Goal: Task Accomplishment & Management: Use online tool/utility

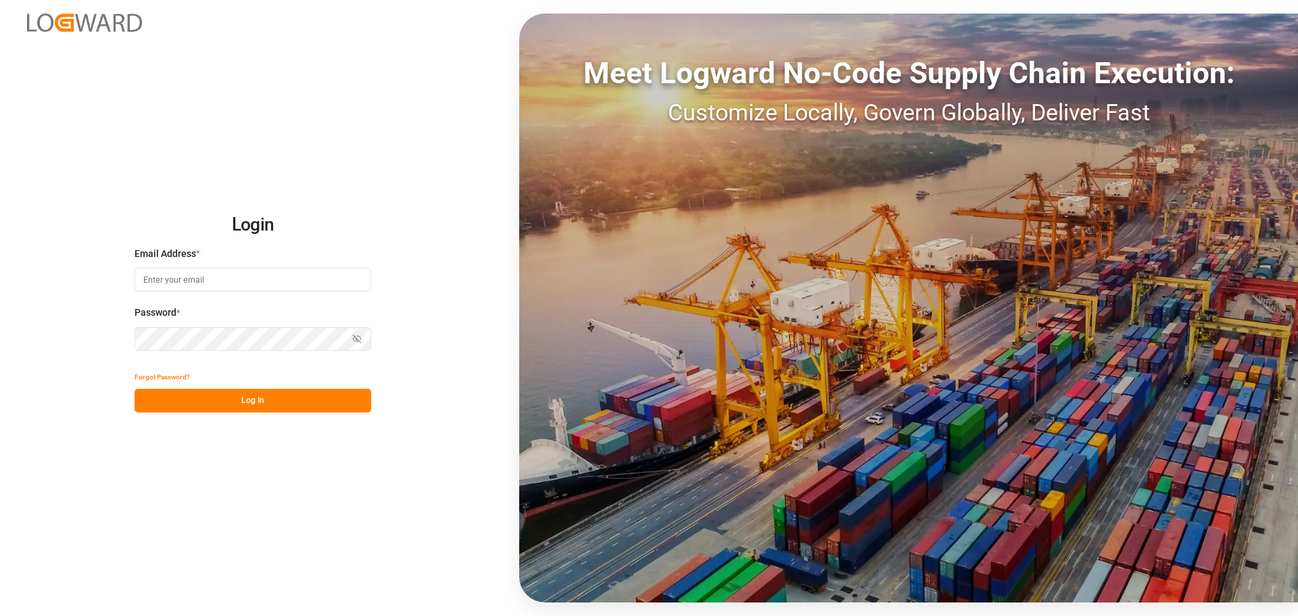
click at [168, 277] on input at bounding box center [253, 280] width 237 height 24
type input "colin.agner@lanxess.com"
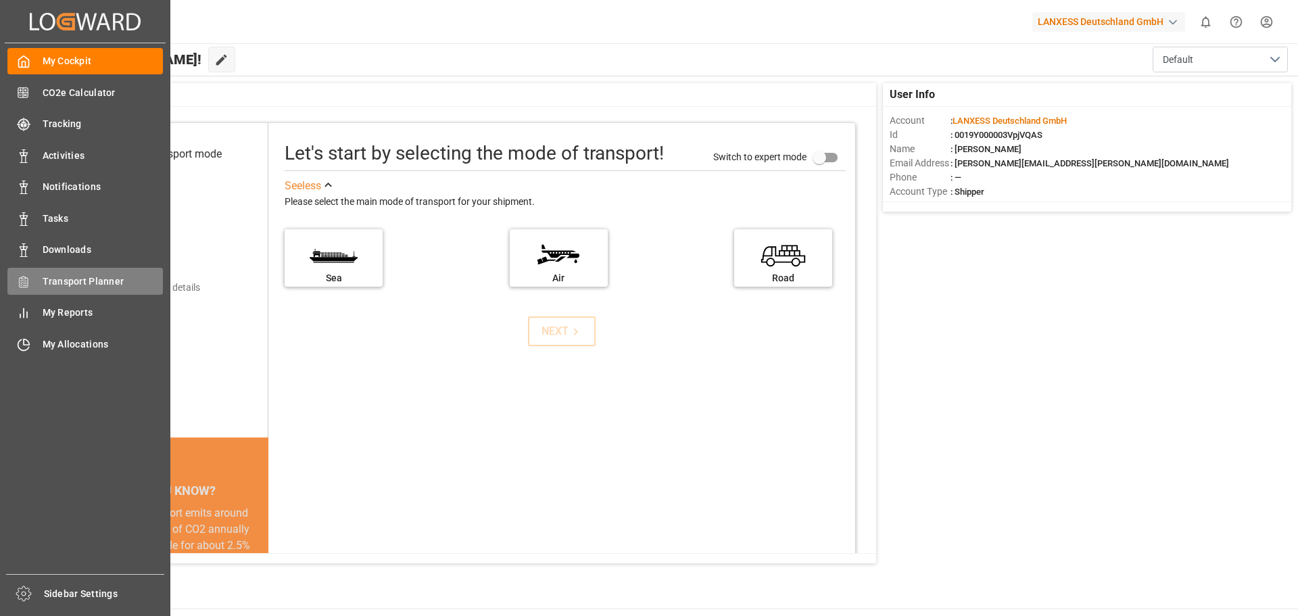
click at [59, 276] on span "Transport Planner" at bounding box center [103, 282] width 121 height 14
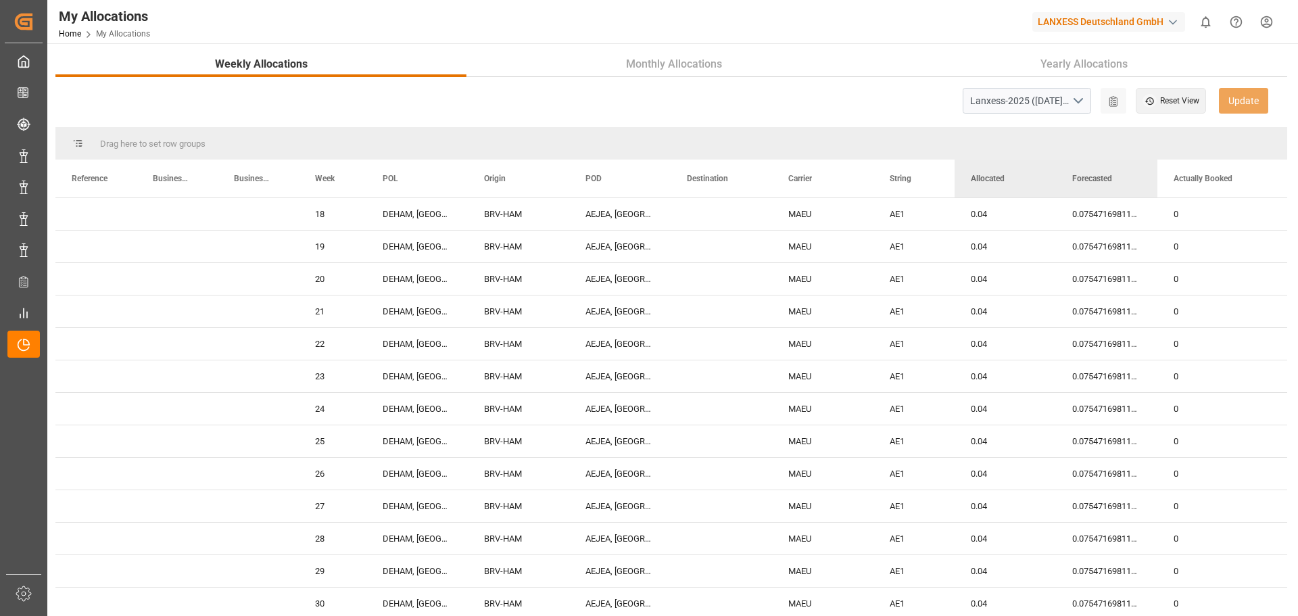
click at [183, 146] on div "Drag here to set row groups" at bounding box center [671, 143] width 1232 height 32
drag, startPoint x: 329, startPoint y: 178, endPoint x: 225, endPoint y: 149, distance: 107.5
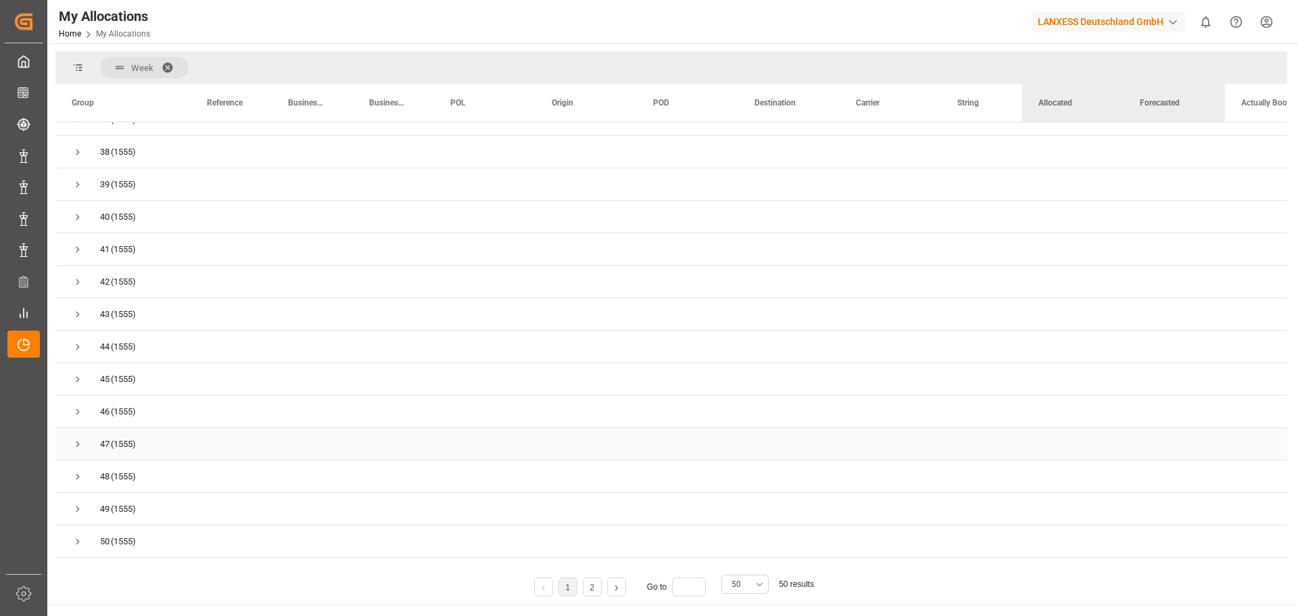
scroll to position [218, 0]
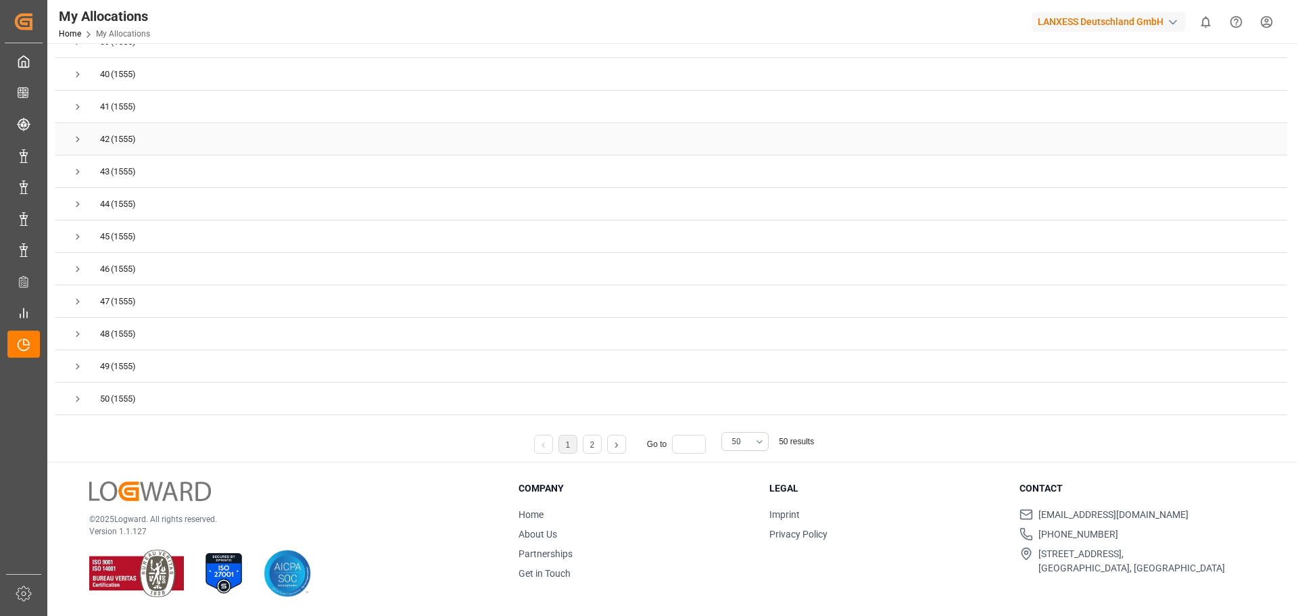
click at [76, 139] on span "Press SPACE to select this row." at bounding box center [78, 139] width 12 height 12
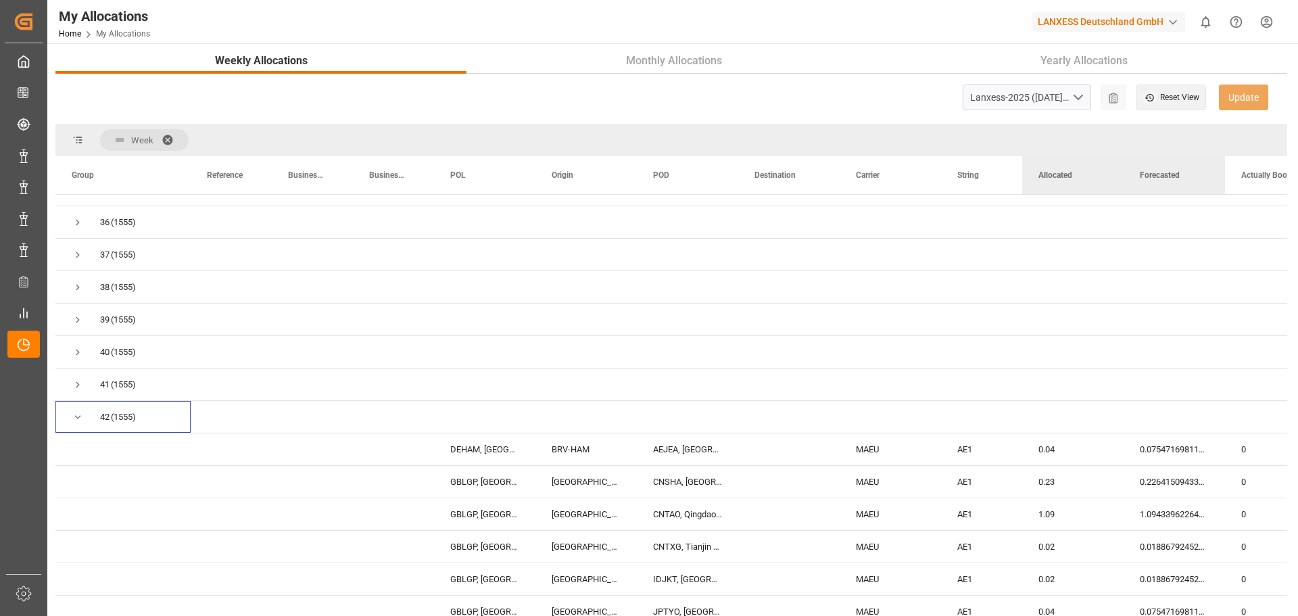
scroll to position [0, 0]
click at [1047, 96] on div "Lanxess-2025 ([DATE]) - ([DATE])" at bounding box center [1020, 101] width 101 height 14
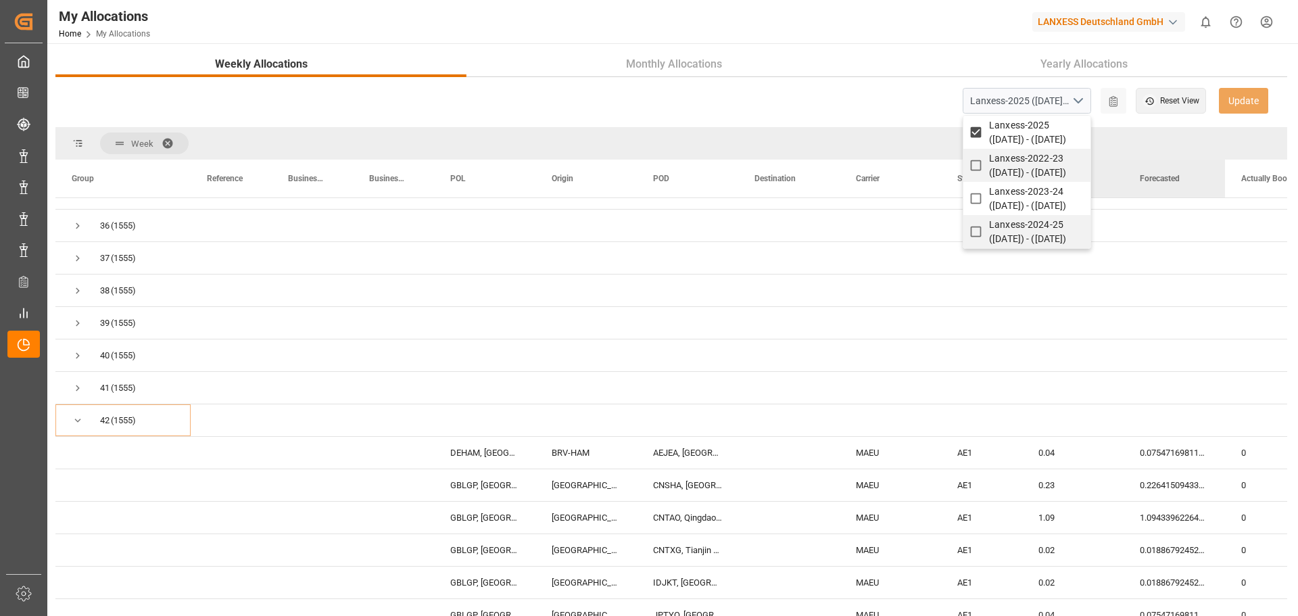
click at [702, 99] on div "Lanxess-2025 (01.05.2025) - (30.04.2026) Lanxess-2025 (01.05.2025) - (30.04.202…" at bounding box center [671, 101] width 1232 height 26
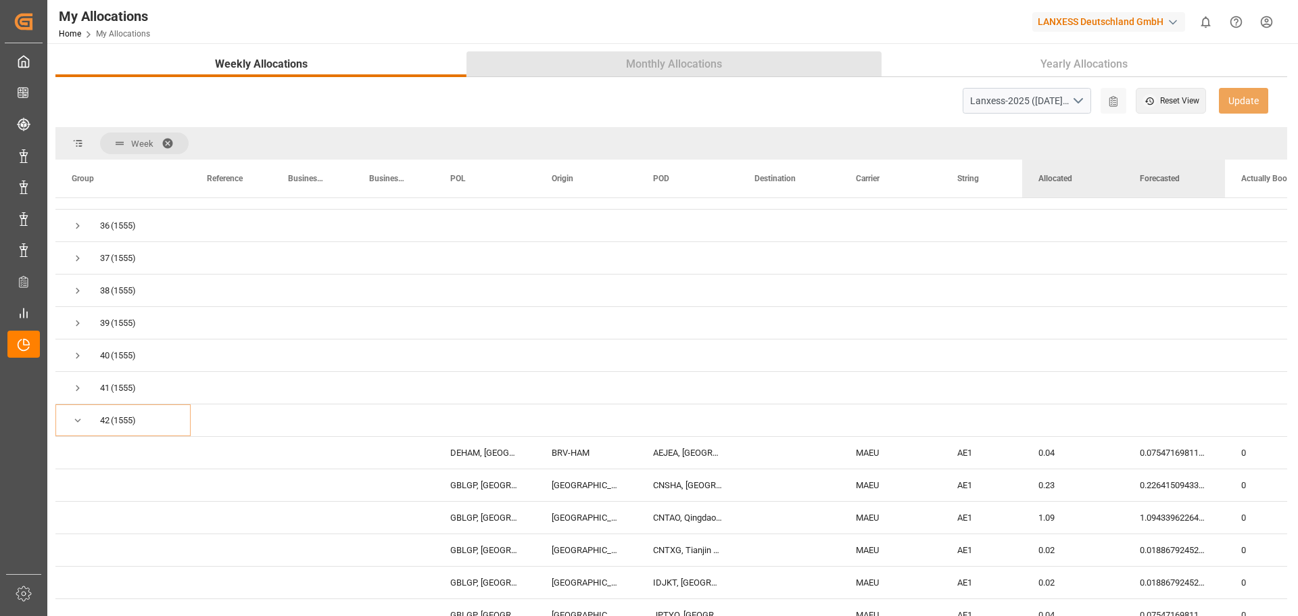
click at [757, 68] on button "Monthly Allocations" at bounding box center [674, 64] width 414 height 26
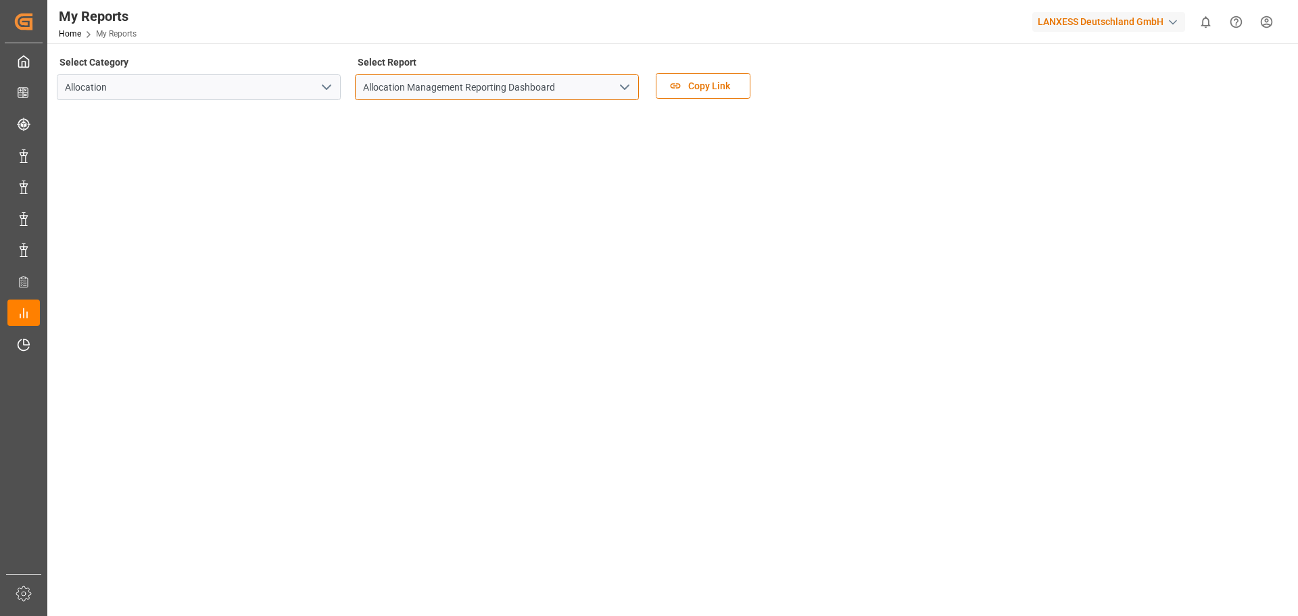
click at [512, 85] on input "Allocation Management Reporting Dashboard" at bounding box center [497, 87] width 284 height 26
click at [619, 90] on icon "open menu" at bounding box center [625, 87] width 16 height 16
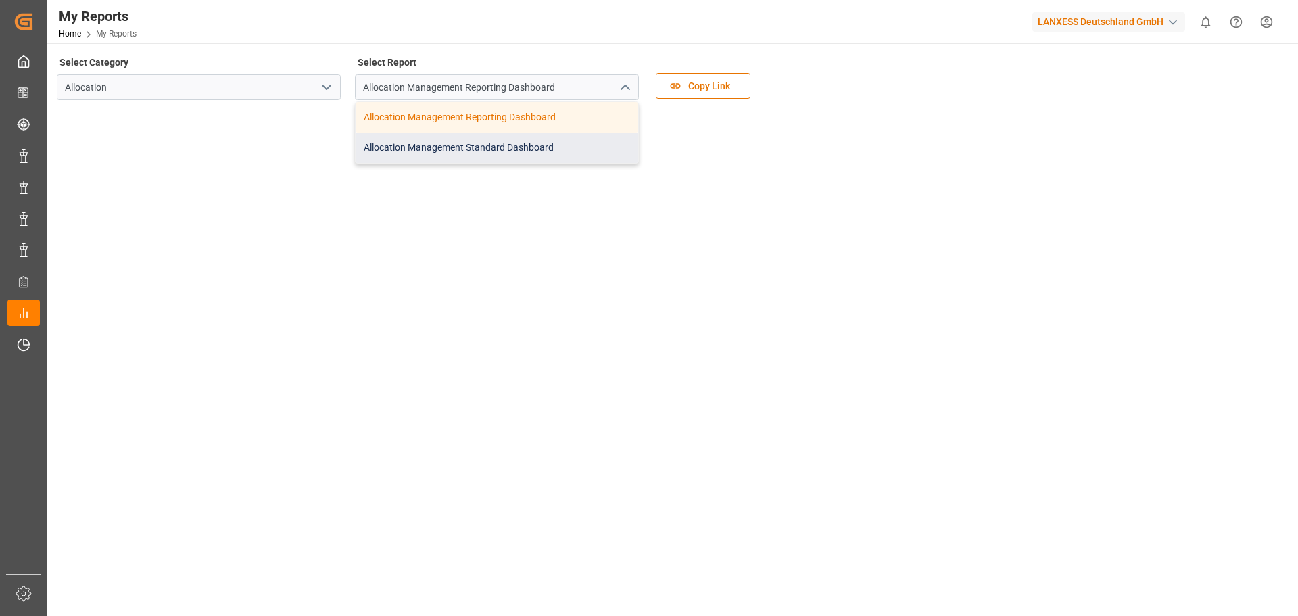
click at [558, 139] on div "Allocation Management Standard Dashboard" at bounding box center [497, 148] width 283 height 30
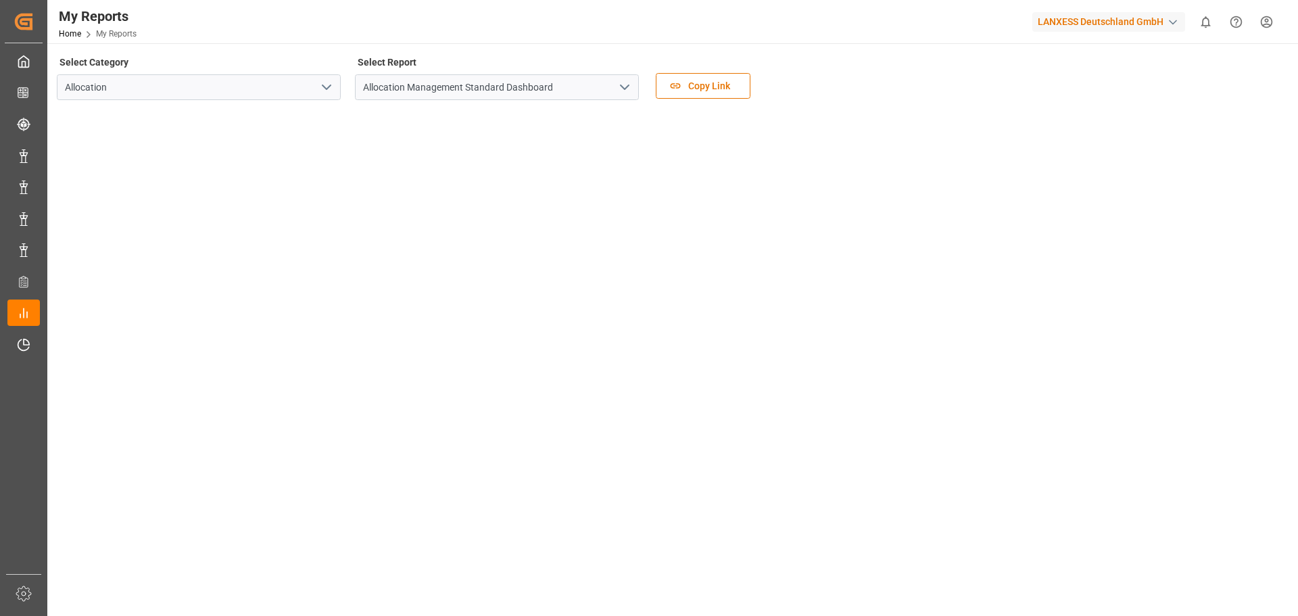
click at [619, 89] on icon "open menu" at bounding box center [625, 87] width 16 height 16
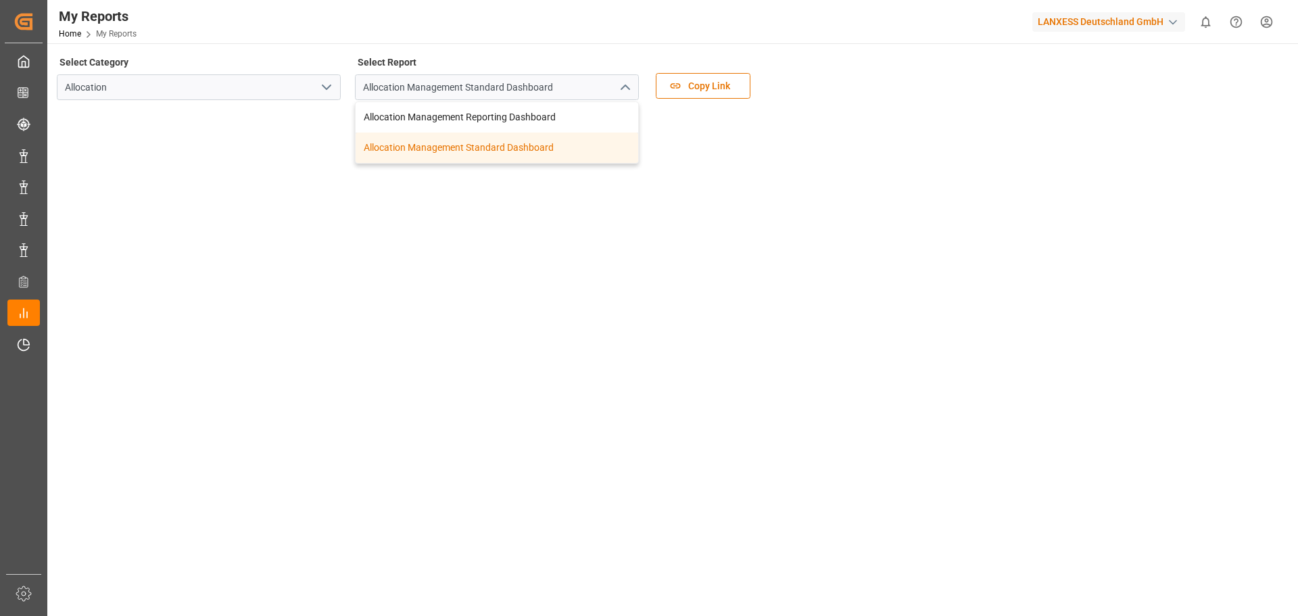
click at [553, 140] on div "Allocation Management Standard Dashboard" at bounding box center [497, 148] width 283 height 30
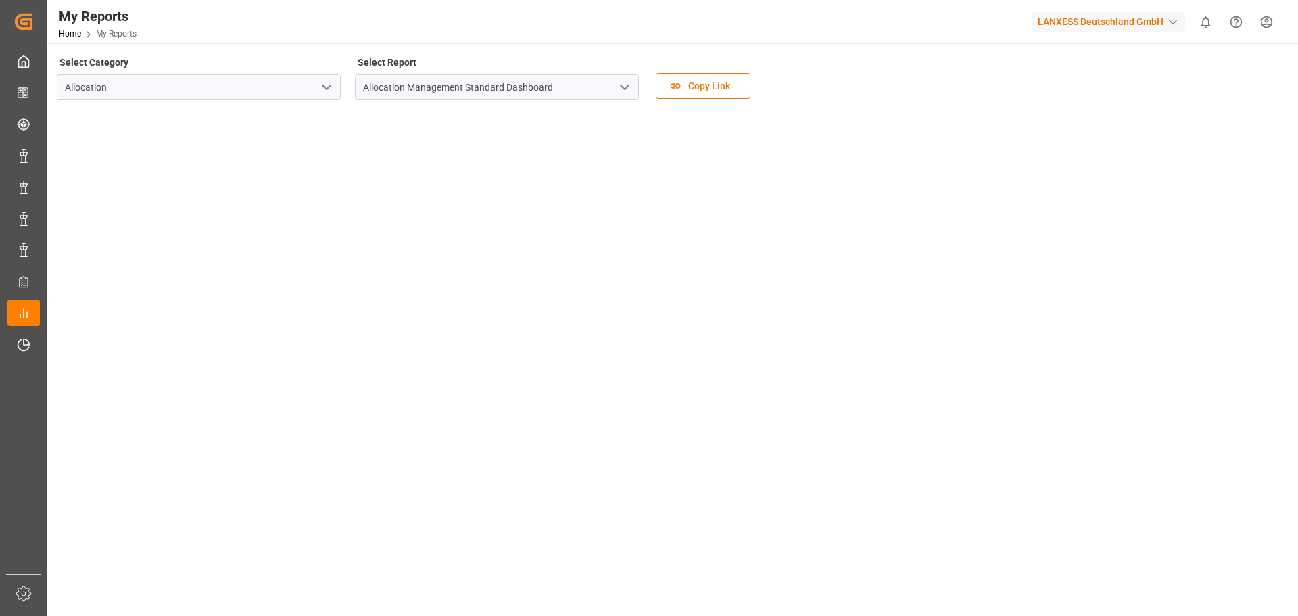
click at [804, 97] on div "Select Category Allocation Select Report Allocation Management Standard Dashboa…" at bounding box center [671, 81] width 1229 height 57
click at [1099, 88] on div "Select Category Allocation Select Report Allocation Management Standard Dashboa…" at bounding box center [671, 81] width 1229 height 57
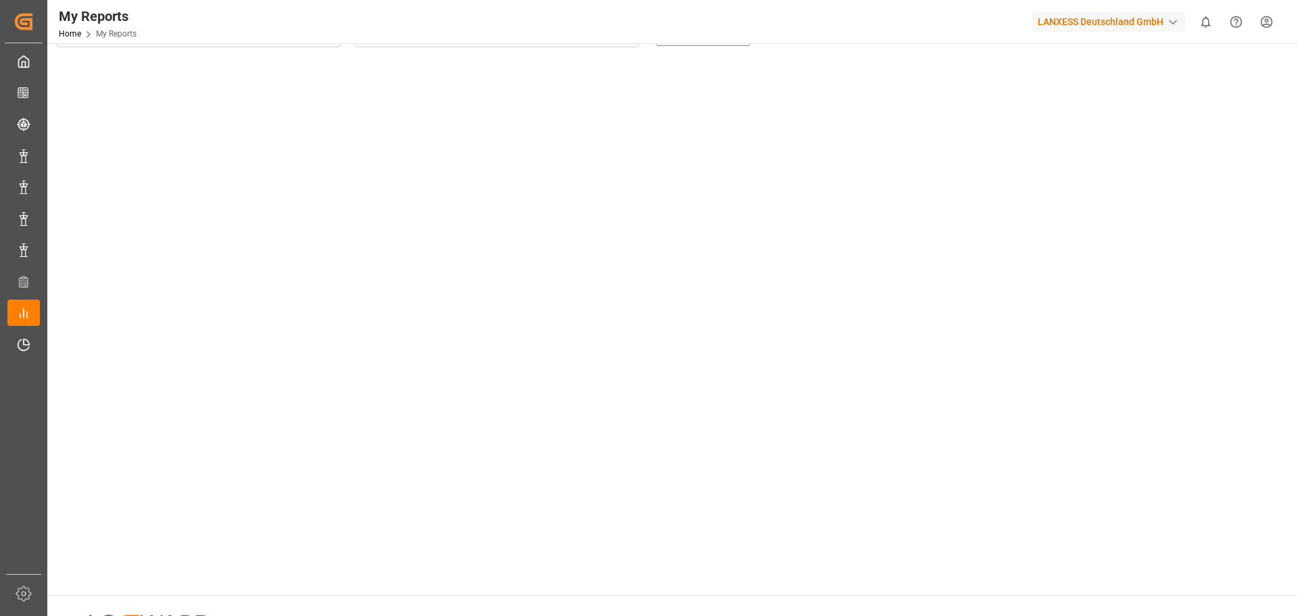
scroll to position [68, 0]
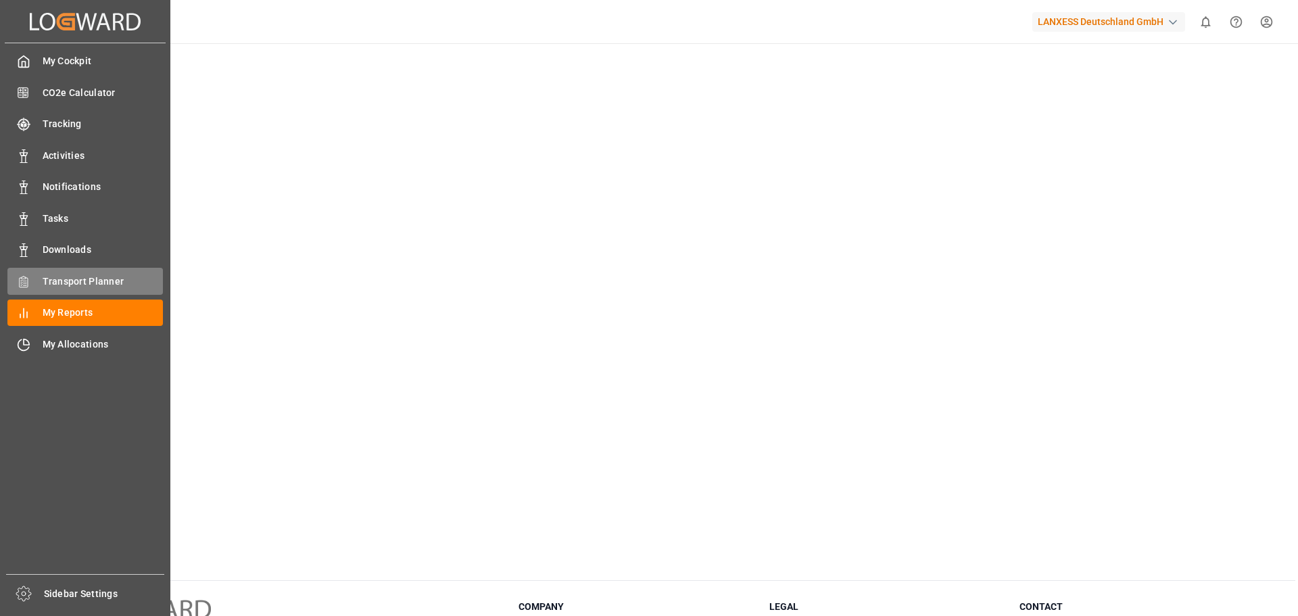
click at [51, 291] on div "Transport Planner Transport Planner" at bounding box center [85, 281] width 156 height 26
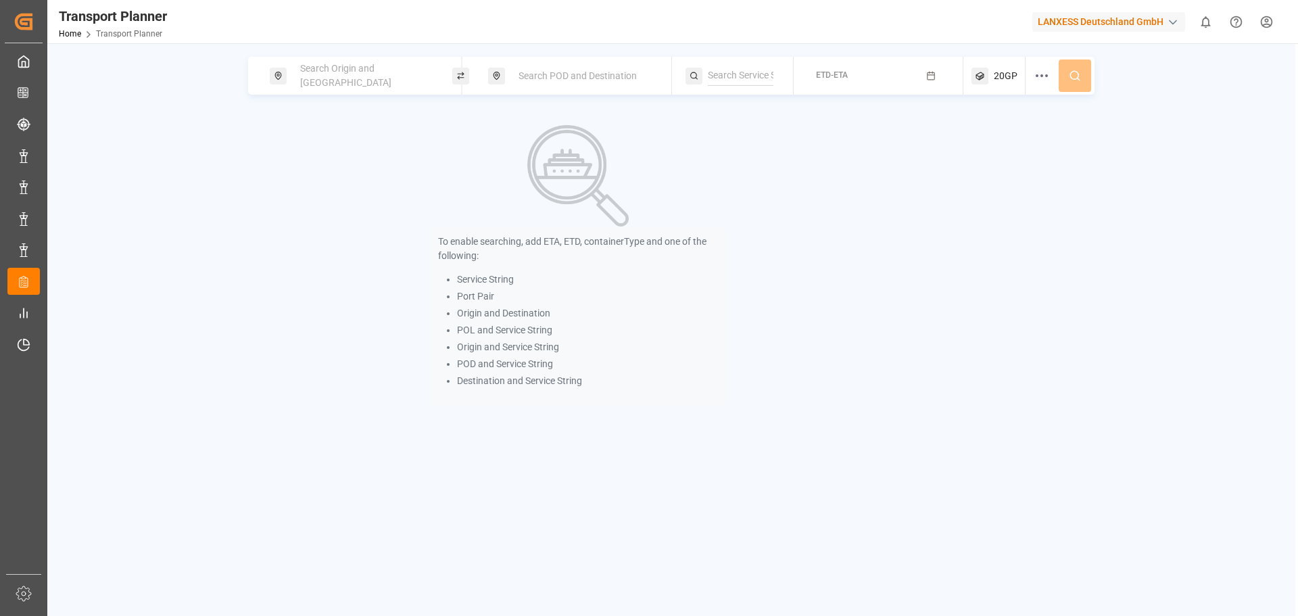
click at [550, 86] on div "Search POD and Destination" at bounding box center [583, 76] width 146 height 25
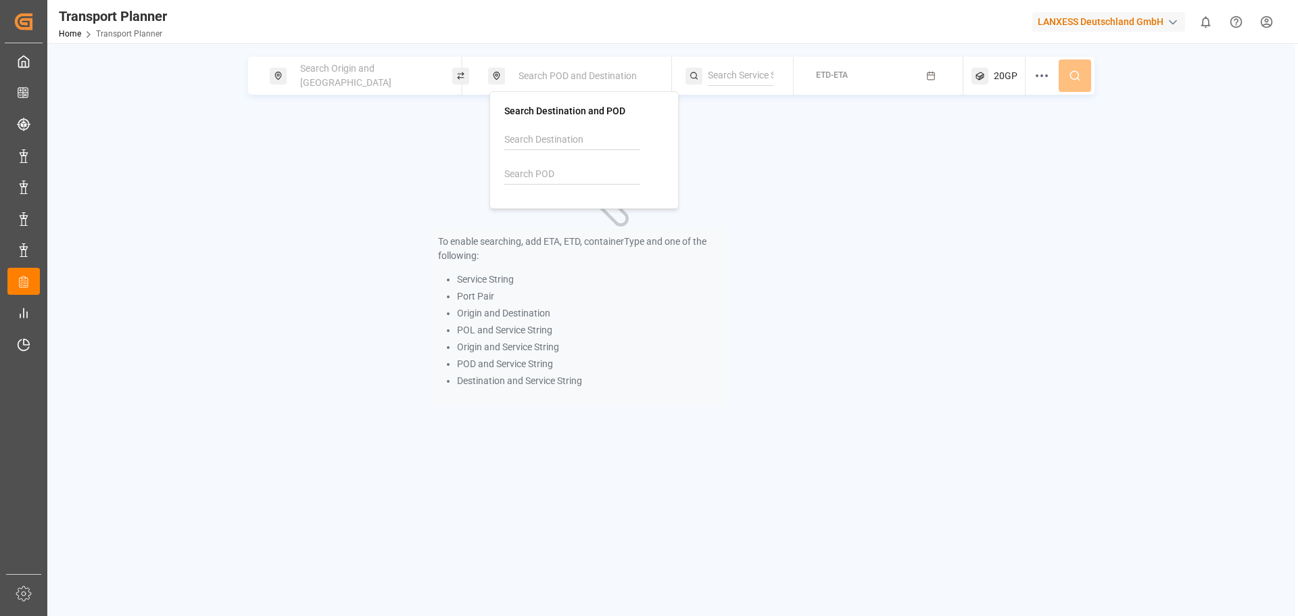
click at [573, 140] on input at bounding box center [572, 140] width 136 height 20
type input "g"
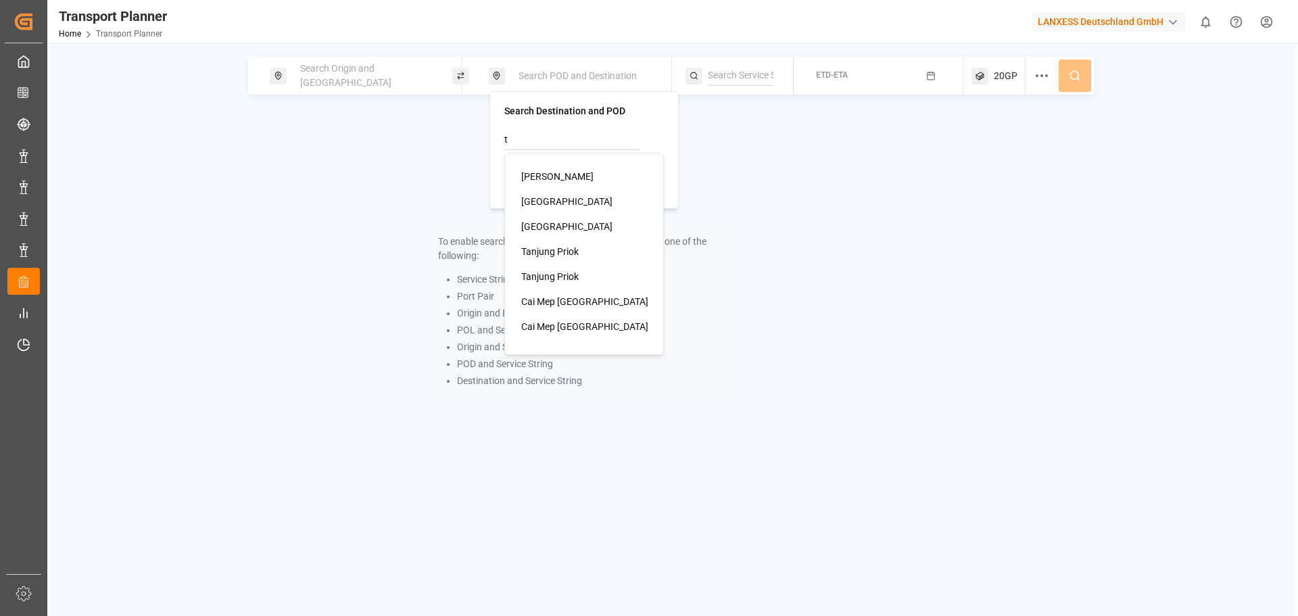
click at [584, 253] on div "Tanjung Priok" at bounding box center [586, 252] width 131 height 14
type input "Tanjung Priok"
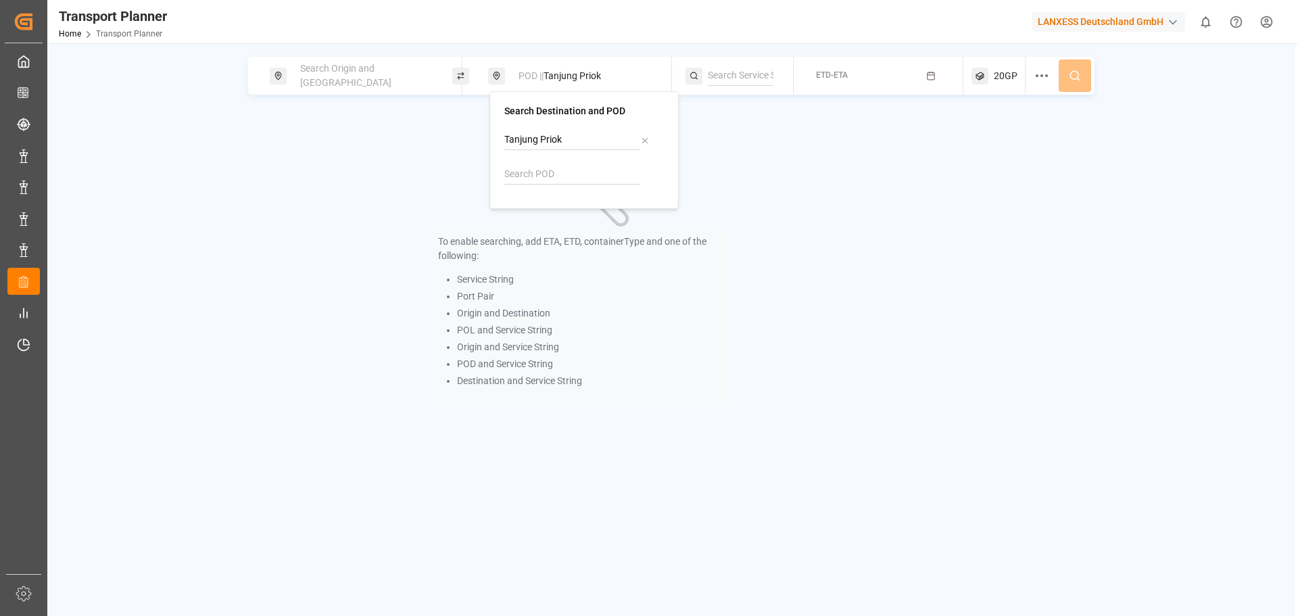
click at [367, 76] on span "Search Origin and POL" at bounding box center [345, 75] width 91 height 25
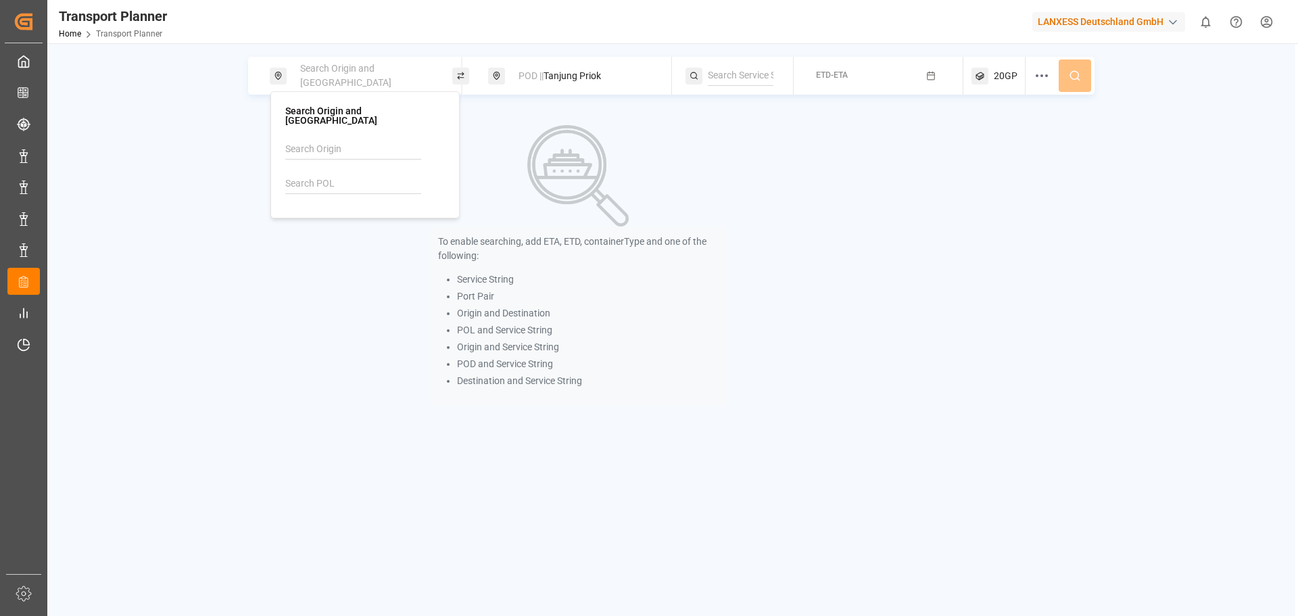
click at [350, 160] on div at bounding box center [365, 171] width 160 height 64
click at [348, 174] on input at bounding box center [353, 184] width 136 height 20
click at [339, 141] on input at bounding box center [353, 149] width 136 height 20
click at [343, 179] on div "England" at bounding box center [367, 186] width 131 height 14
type input "England"
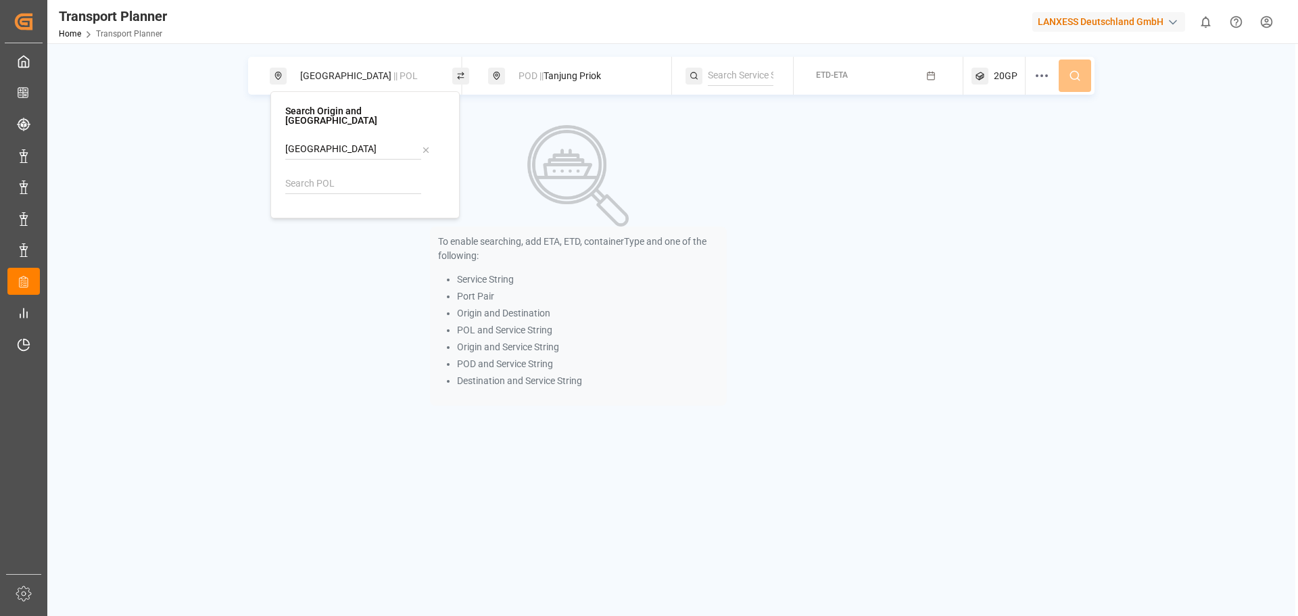
click at [830, 68] on div "ETD-ETA" at bounding box center [832, 76] width 32 height 17
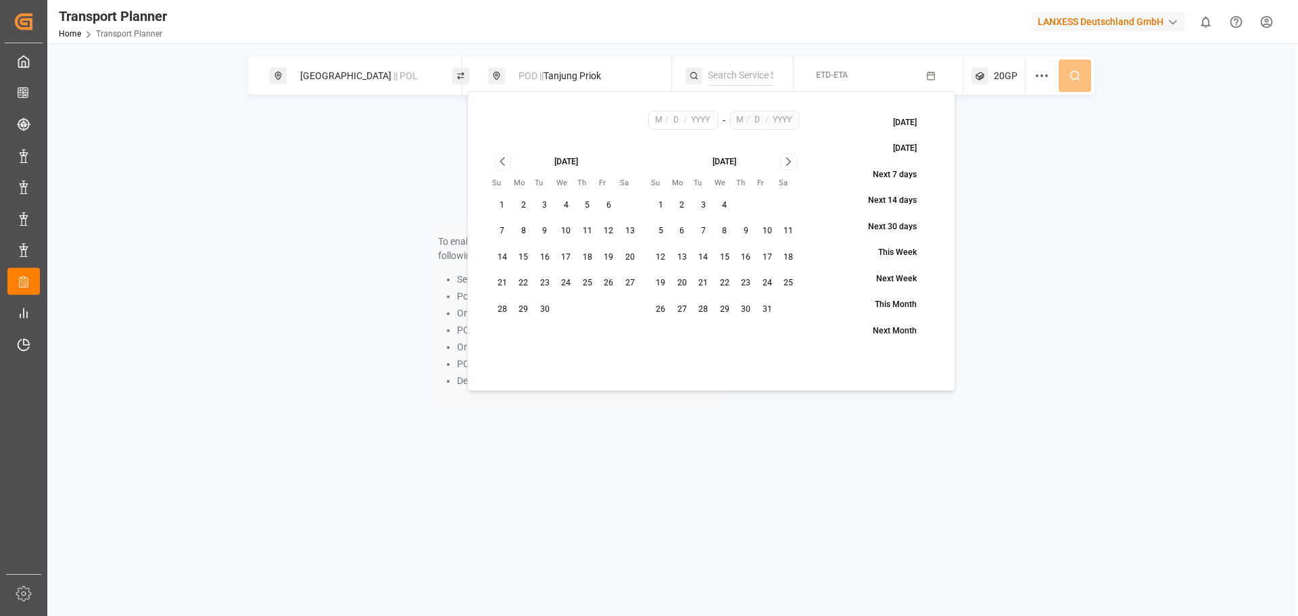
click at [503, 230] on button "7" at bounding box center [503, 231] width 22 height 22
type input "9"
type input "7"
type input "2025"
click at [788, 166] on icon "Go to next month" at bounding box center [789, 161] width 16 height 16
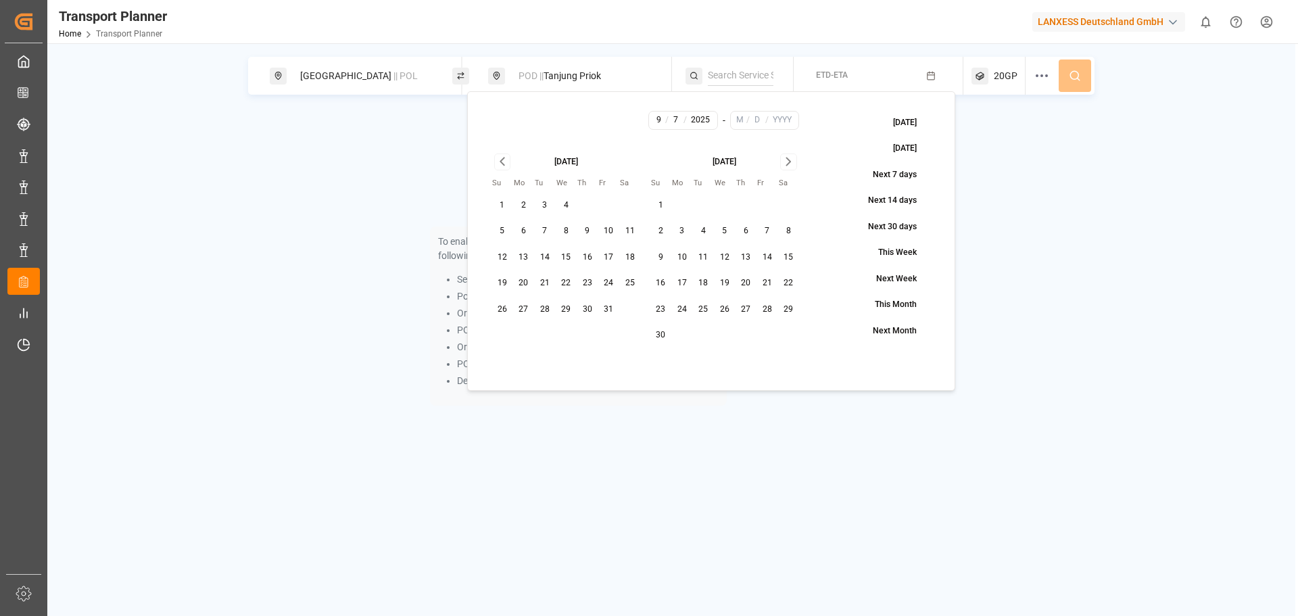
click at [788, 166] on icon "Go to next month" at bounding box center [789, 161] width 16 height 16
click at [712, 285] on button "23" at bounding box center [704, 283] width 22 height 22
type input "12"
type input "23"
type input "2025"
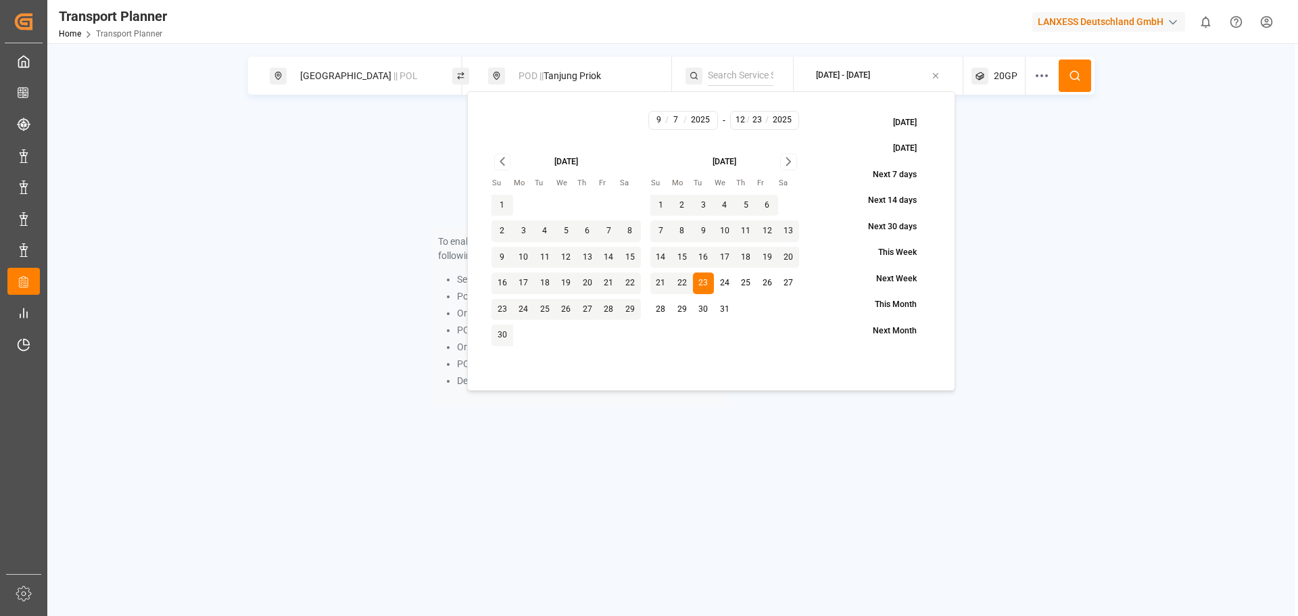
click at [1087, 80] on button at bounding box center [1075, 75] width 32 height 32
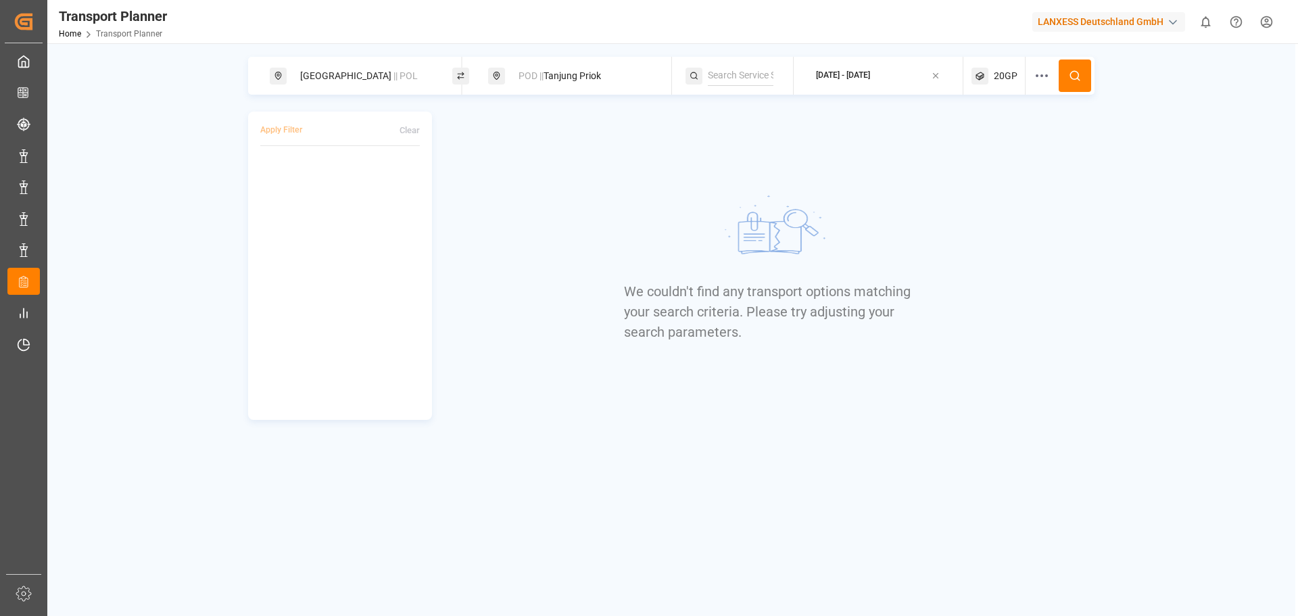
click at [386, 78] on div "England || POL" at bounding box center [365, 76] width 146 height 25
type input "b"
click at [340, 181] on span "ANR-RTM" at bounding box center [322, 186] width 41 height 11
type input "ANR-RTM"
click at [1066, 80] on button at bounding box center [1075, 75] width 32 height 32
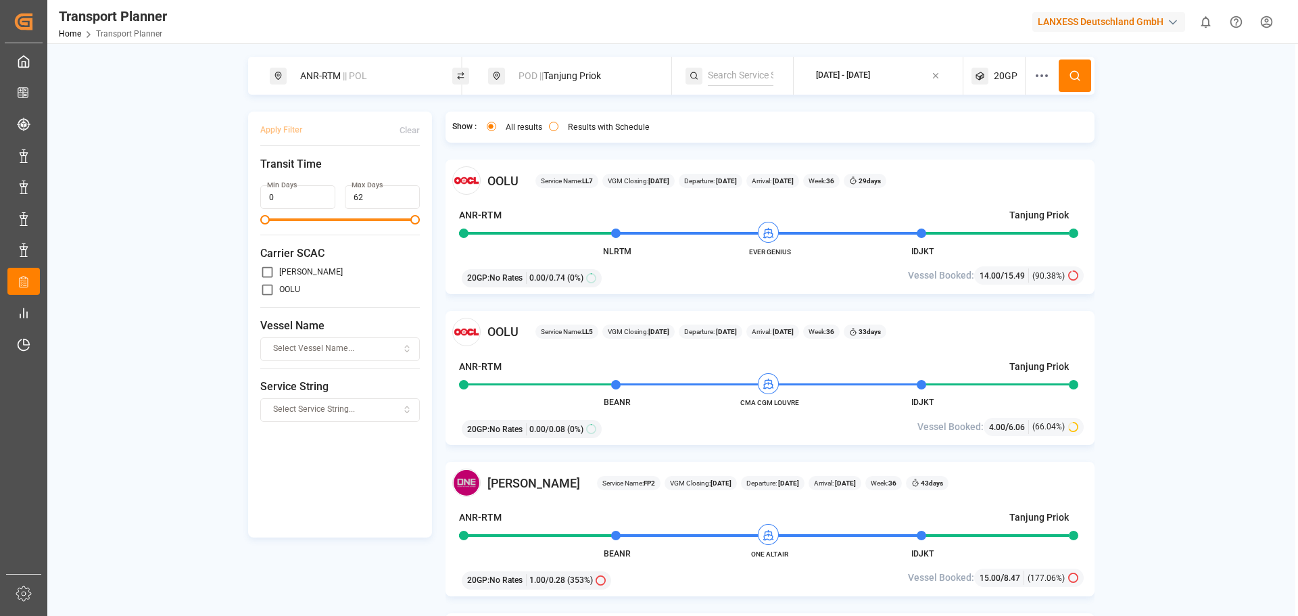
click at [997, 67] on div "20GP" at bounding box center [999, 76] width 54 height 38
click at [1008, 142] on circle "button" at bounding box center [1004, 141] width 8 height 8
click at [980, 142] on span "Select Container Type..." at bounding box center [987, 141] width 88 height 12
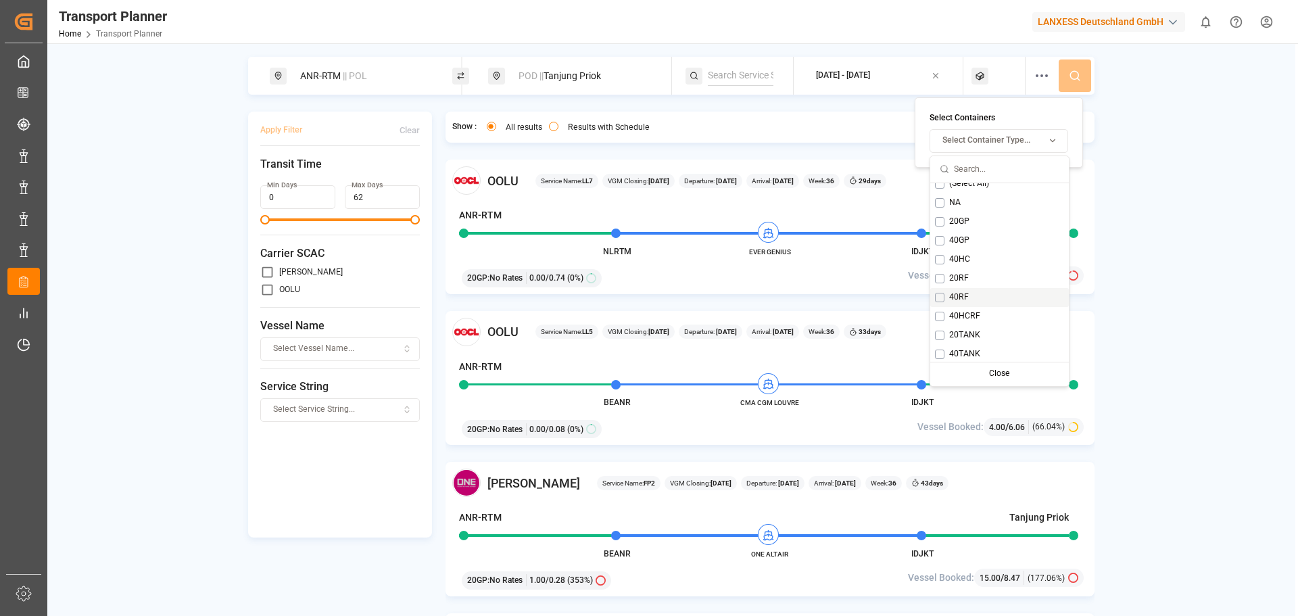
scroll to position [11, 0]
click at [948, 331] on div "20TANK" at bounding box center [999, 333] width 139 height 19
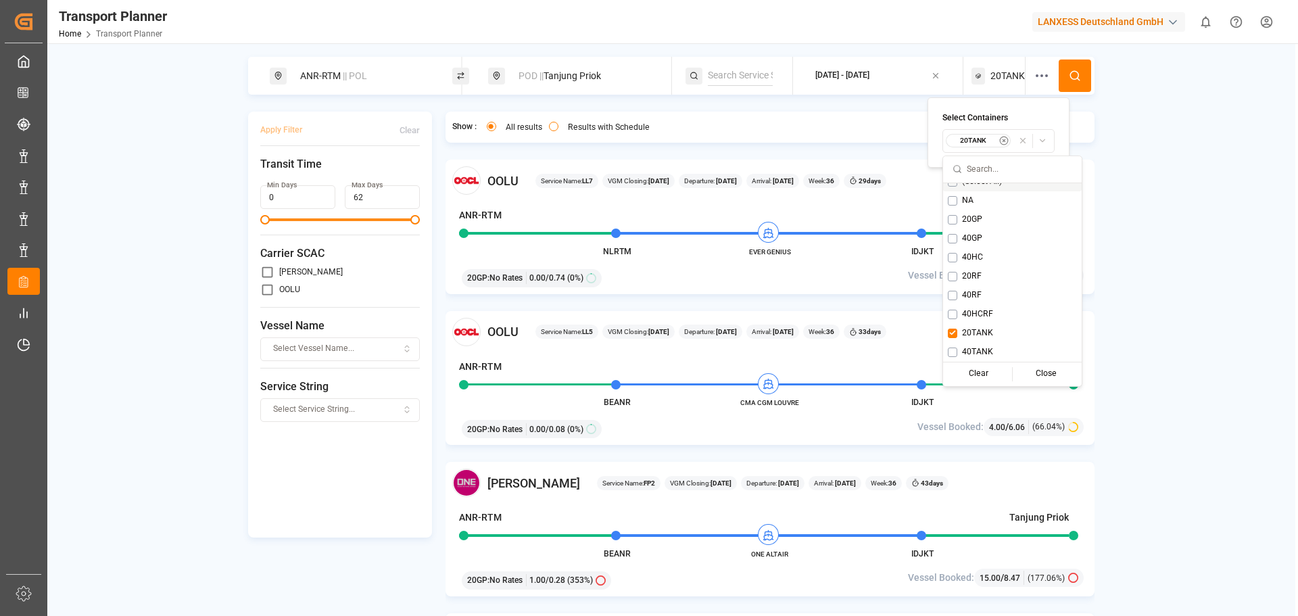
click at [603, 78] on div "POD || Tanjung Priok" at bounding box center [583, 76] width 146 height 25
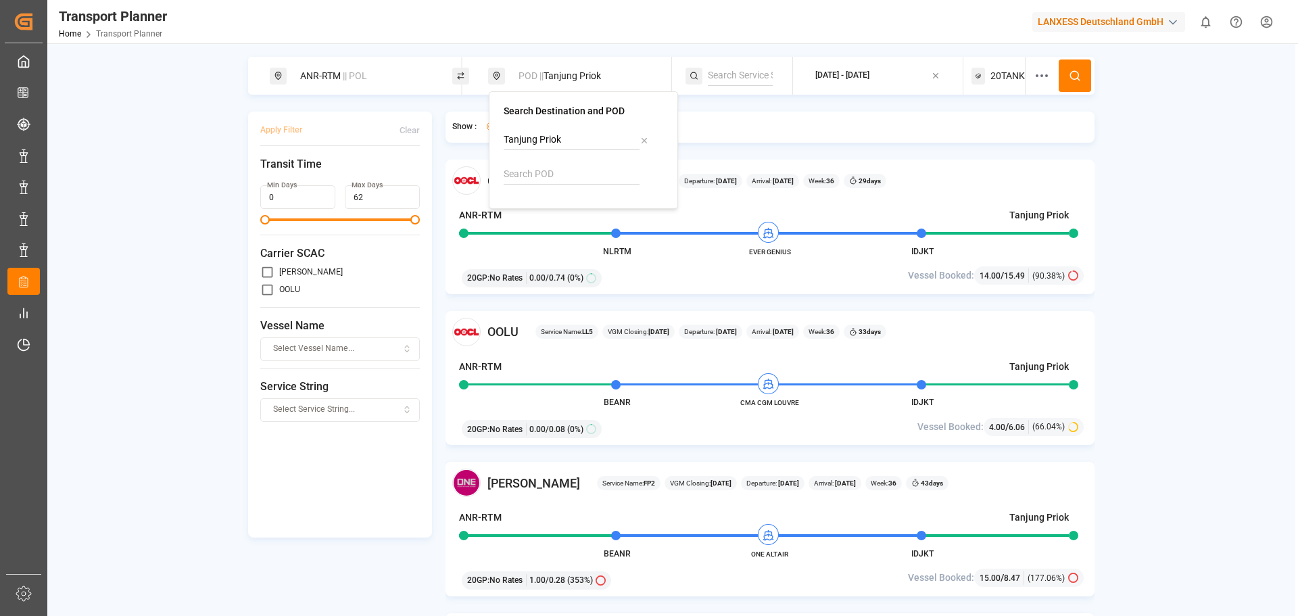
drag, startPoint x: 646, startPoint y: 140, endPoint x: 600, endPoint y: 144, distance: 46.8
click at [646, 139] on icon at bounding box center [644, 140] width 9 height 9
click at [575, 173] on input at bounding box center [572, 174] width 136 height 20
click at [544, 210] on span "INNSA" at bounding box center [552, 211] width 28 height 14
type input "INNSA"
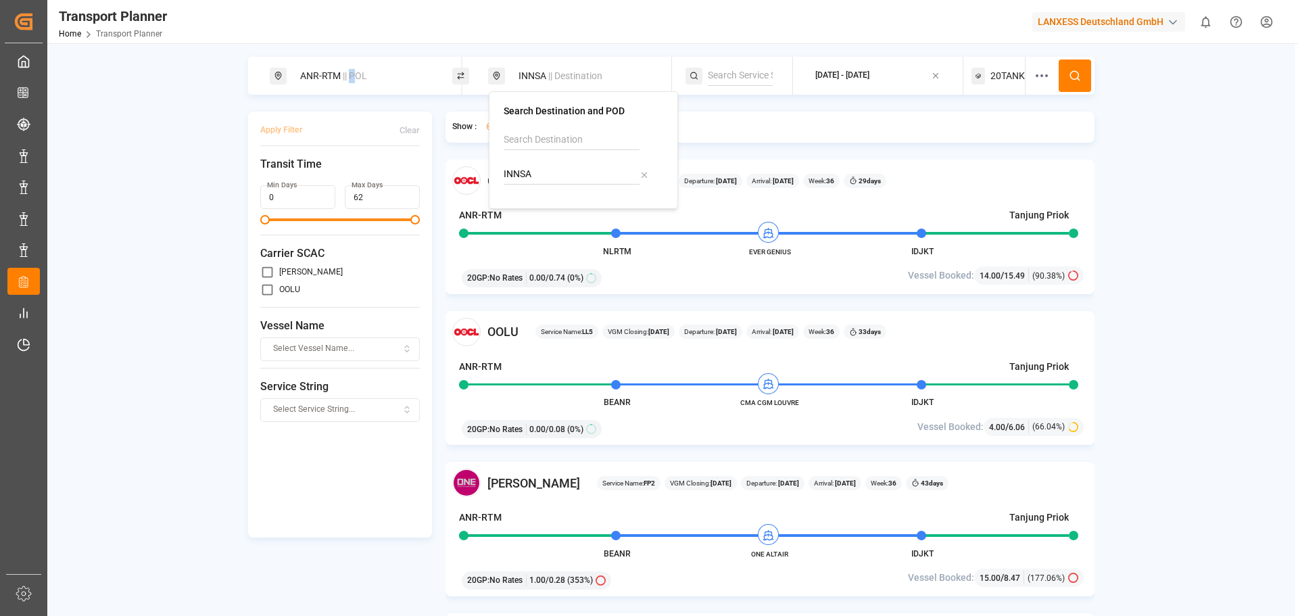
click at [351, 74] on span "|| POL" at bounding box center [355, 75] width 24 height 11
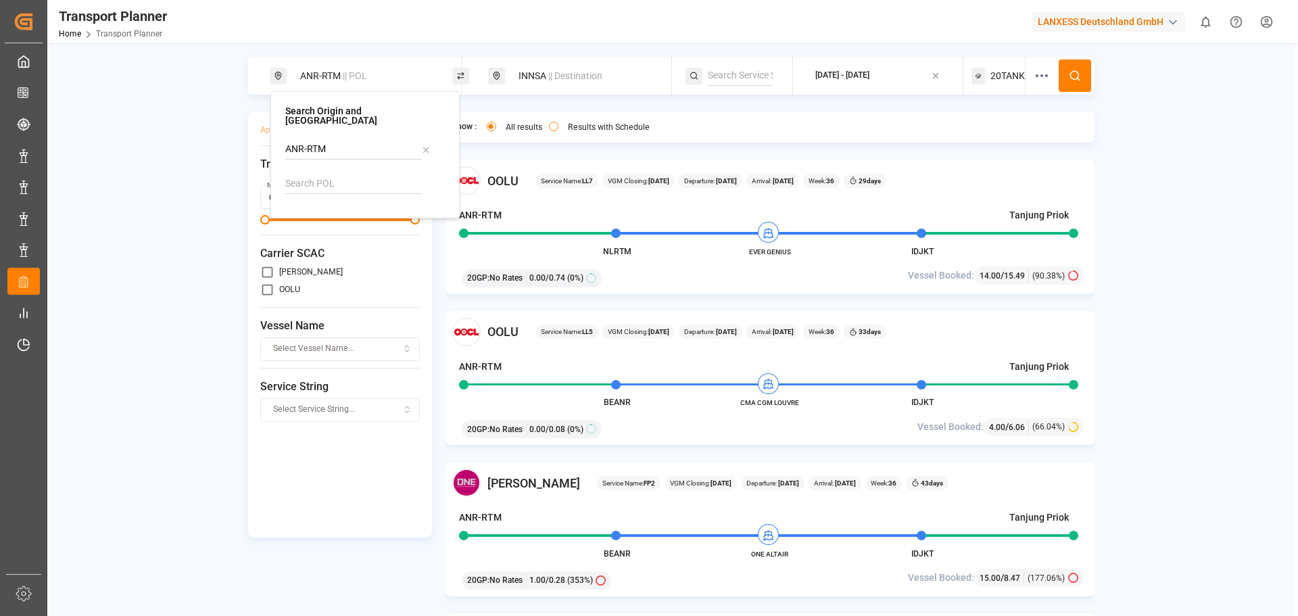
click at [427, 145] on icon at bounding box center [425, 149] width 9 height 9
click at [346, 164] on div at bounding box center [365, 171] width 160 height 64
click at [345, 174] on input at bounding box center [353, 184] width 136 height 20
type input "e"
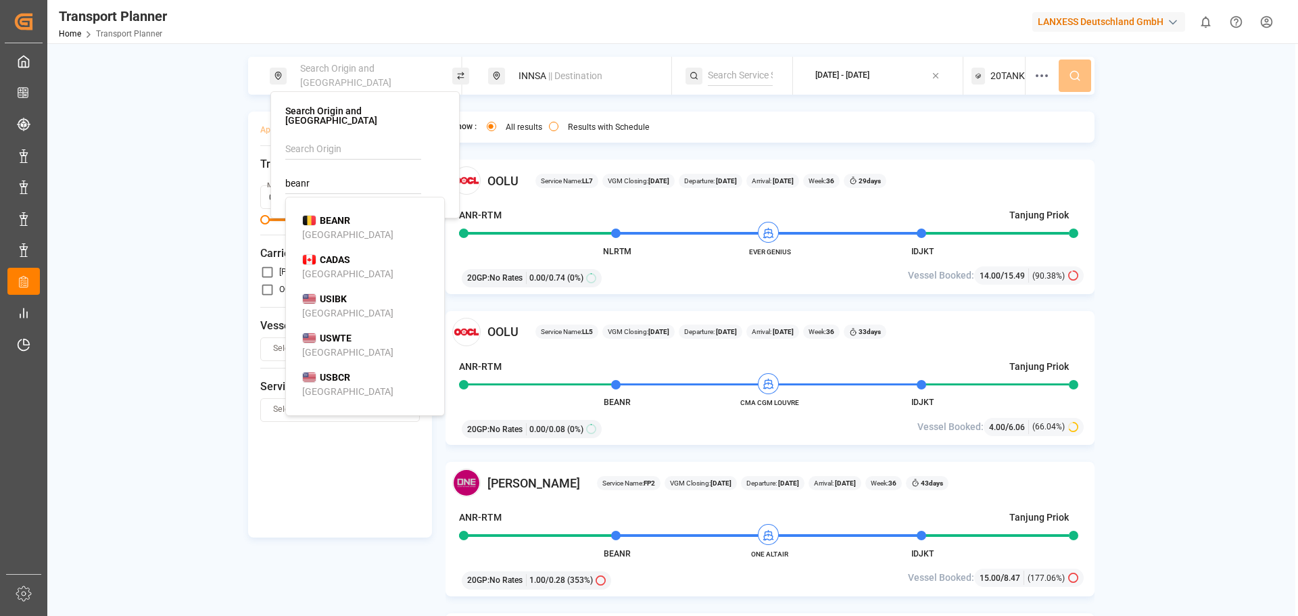
click at [329, 215] on b "BEANR" at bounding box center [335, 220] width 30 height 11
type input "BEANR"
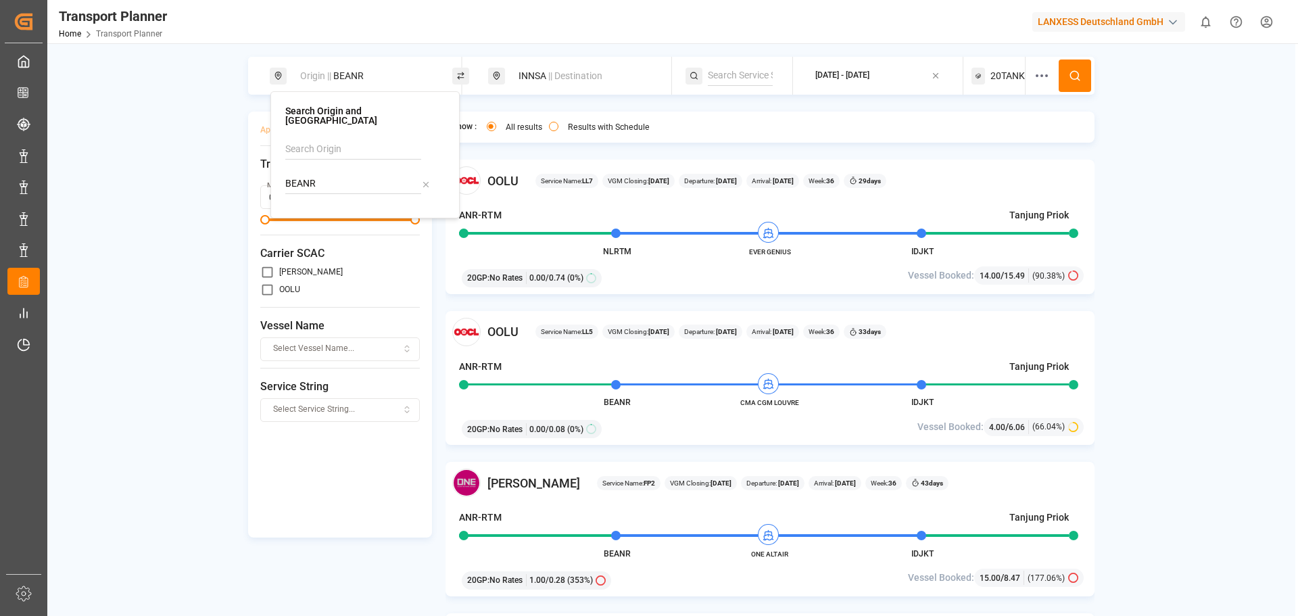
click at [1081, 85] on button at bounding box center [1075, 75] width 32 height 32
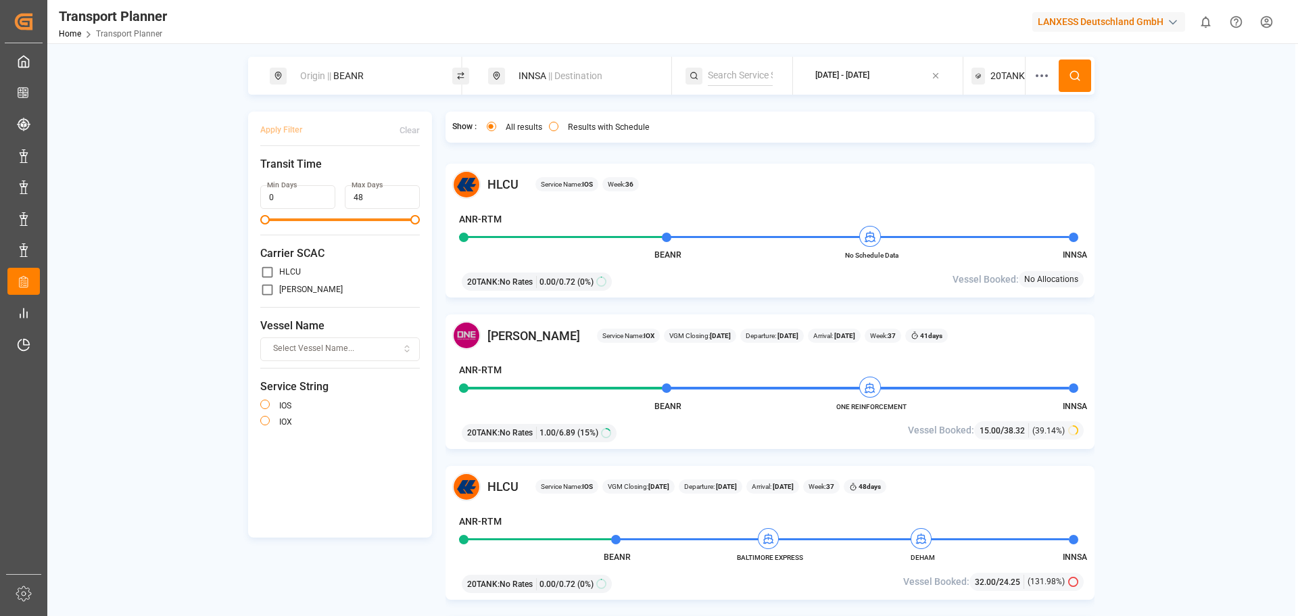
scroll to position [203, 0]
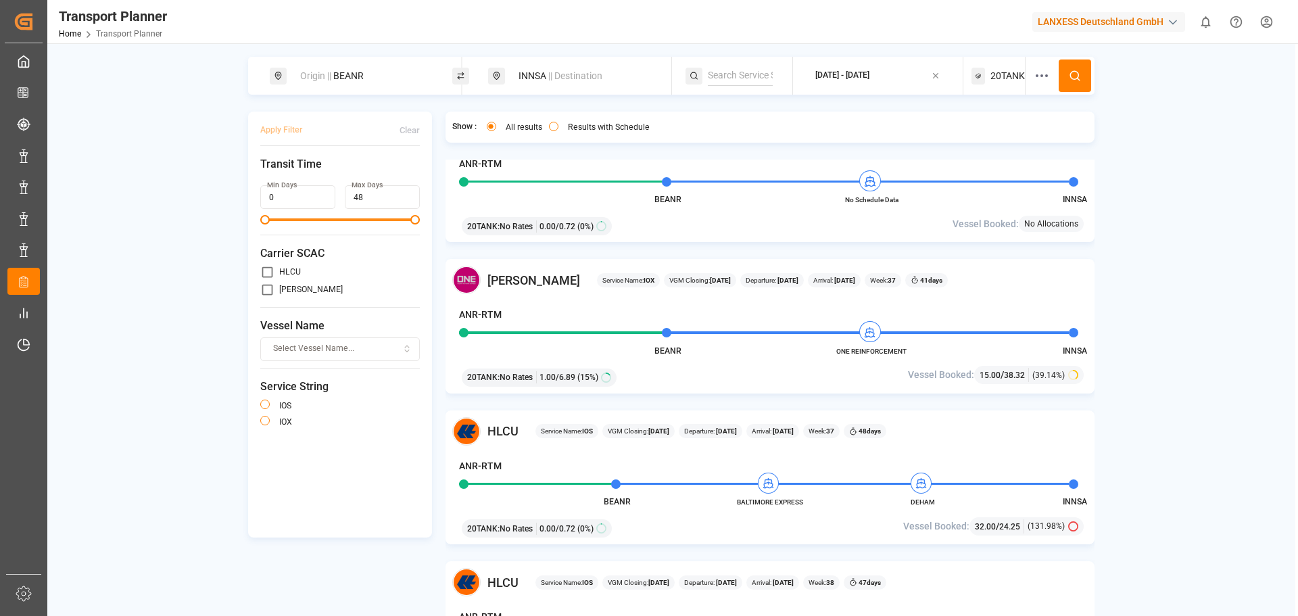
click at [606, 217] on div "20TANK : No Rates 0.00 / 0.72 (0%)" at bounding box center [537, 226] width 150 height 18
click at [1013, 81] on span "20TANK" at bounding box center [1008, 76] width 34 height 14
click at [1117, 106] on div "Origin || BEANR INNSA || Destination 2025-09-07 - 2025-12-23 20TANK Apply Filte…" at bounding box center [671, 355] width 1248 height 596
click at [525, 72] on div "INNSA || Destination" at bounding box center [583, 76] width 146 height 25
drag, startPoint x: 598, startPoint y: 179, endPoint x: 506, endPoint y: 167, distance: 93.4
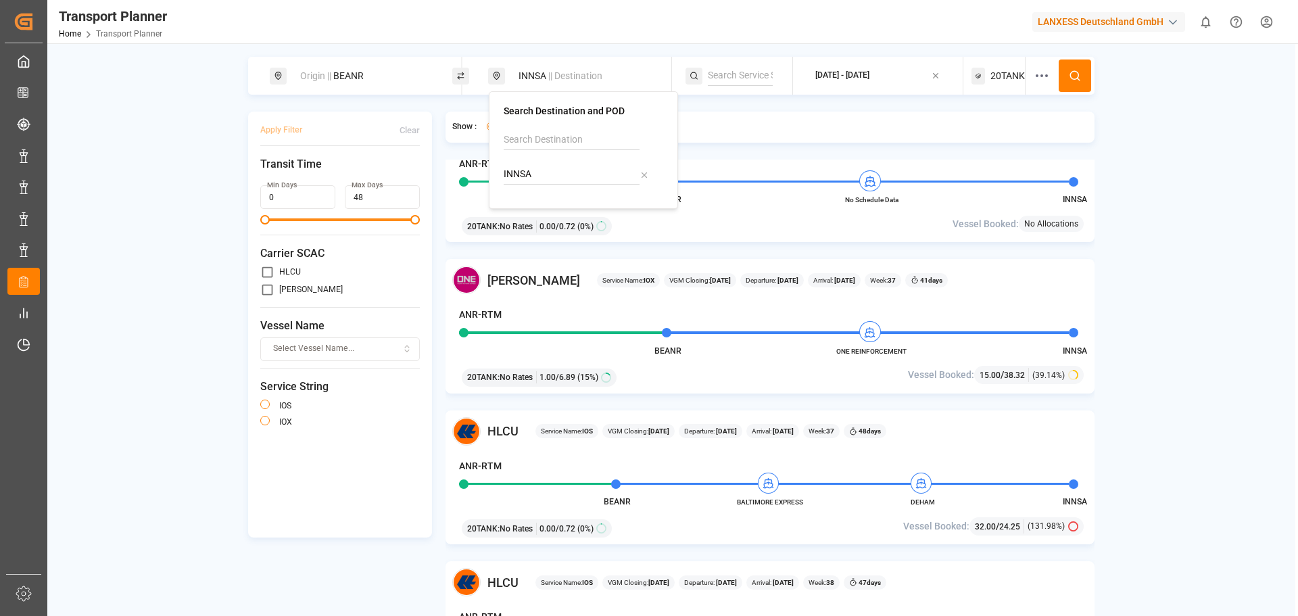
click at [498, 169] on div "Search Destination and POD INNSA" at bounding box center [583, 150] width 189 height 118
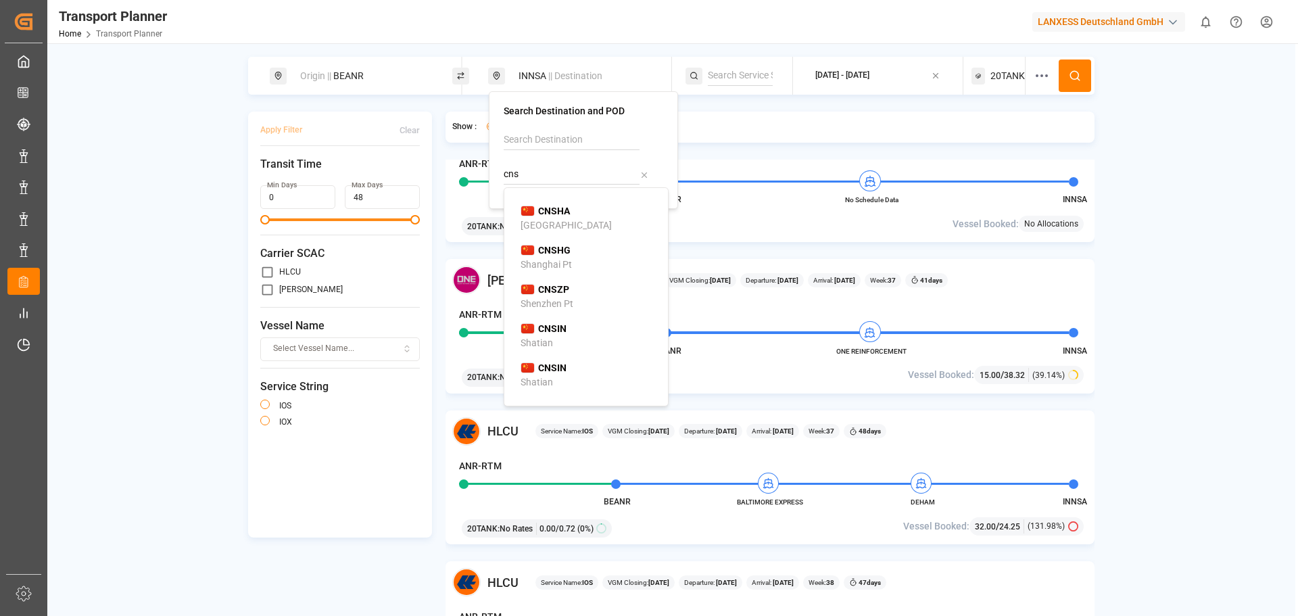
click at [584, 222] on div "CNSHA Shanghai" at bounding box center [589, 218] width 137 height 28
type input "CNSHA"
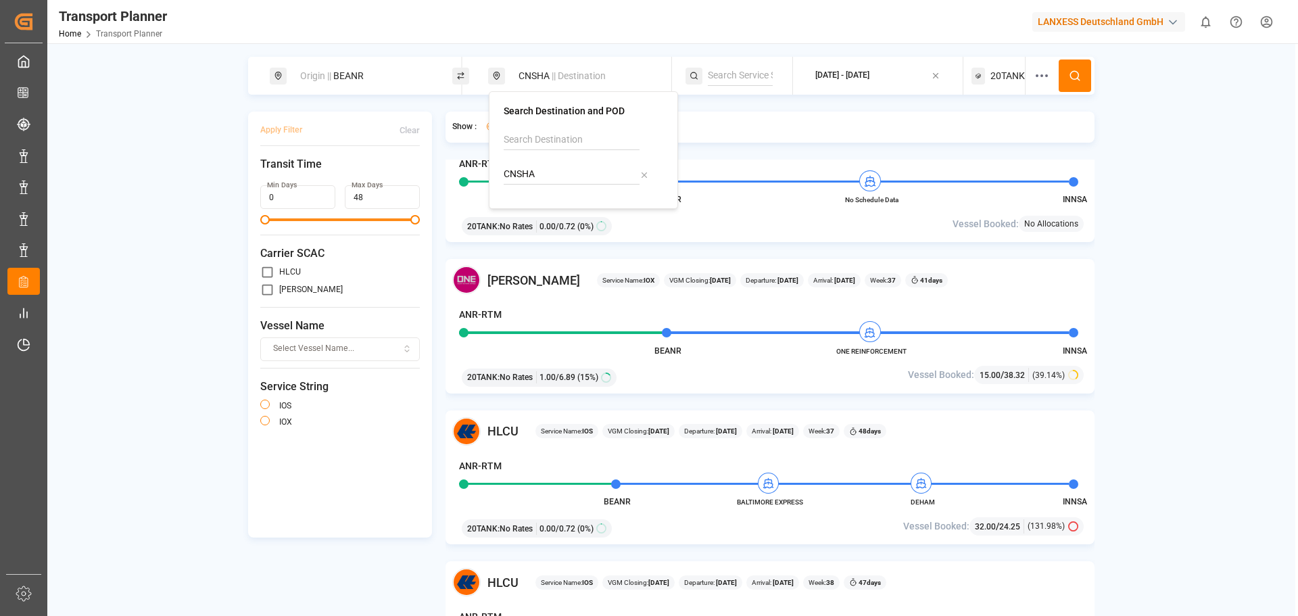
click at [1014, 79] on span "20TANK" at bounding box center [1008, 76] width 34 height 14
click at [1001, 139] on icon "button" at bounding box center [1003, 140] width 9 height 9
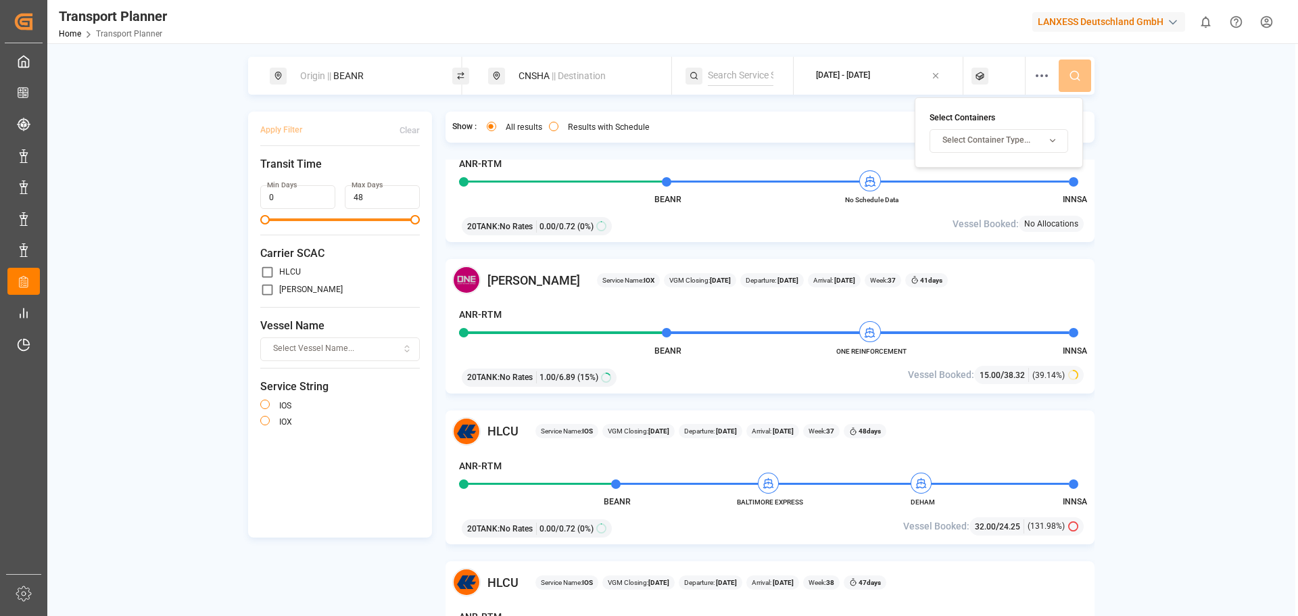
click at [993, 139] on span "Select Container Type..." at bounding box center [987, 141] width 88 height 12
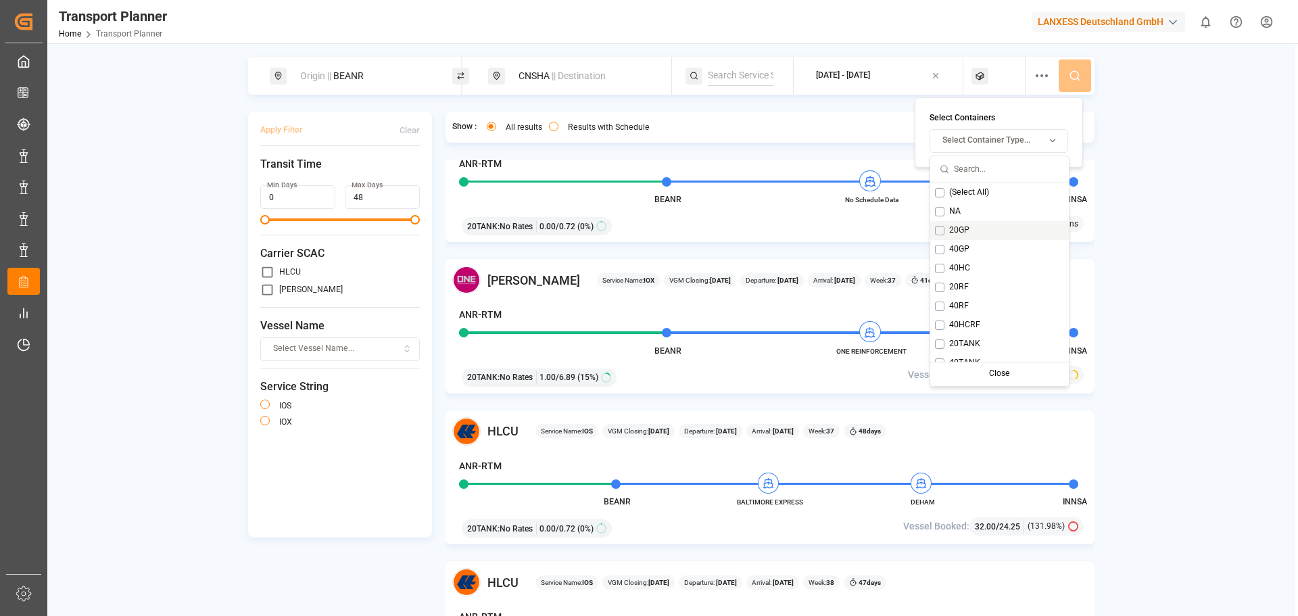
click at [945, 229] on div "20GP" at bounding box center [999, 230] width 139 height 19
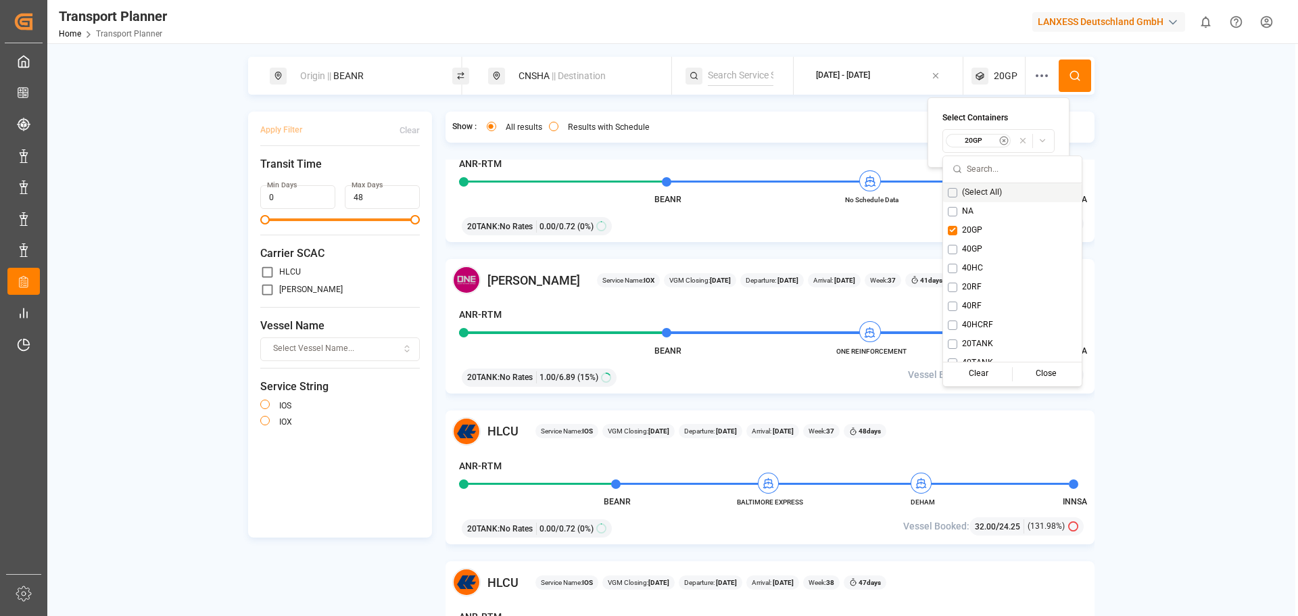
click at [1068, 82] on button at bounding box center [1075, 75] width 32 height 32
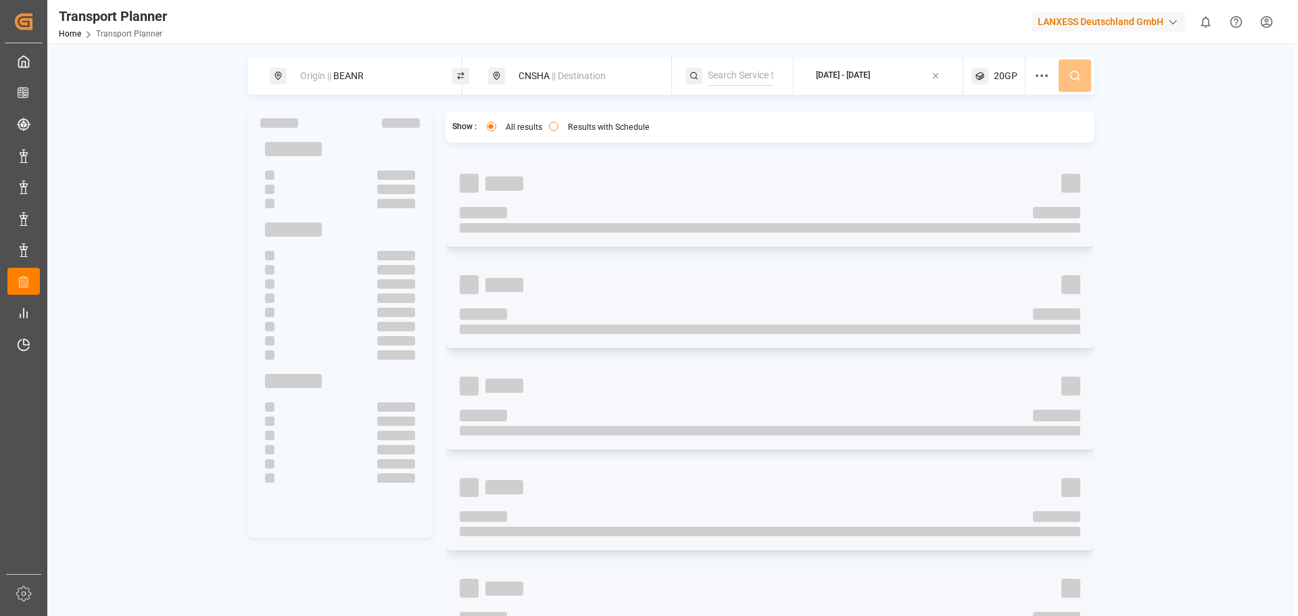
click at [1007, 79] on span "20GP" at bounding box center [1006, 76] width 24 height 14
click at [1003, 139] on icon "button" at bounding box center [1004, 140] width 3 height 3
click at [1095, 99] on div "Origin || BEANR CNSHA || Destination 2025-09-07 - 2025-12-23 Show : All results…" at bounding box center [671, 355] width 1248 height 596
click at [1037, 79] on icon at bounding box center [1042, 76] width 16 height 16
click at [1003, 196] on span "Select..." at bounding box center [1008, 191] width 29 height 12
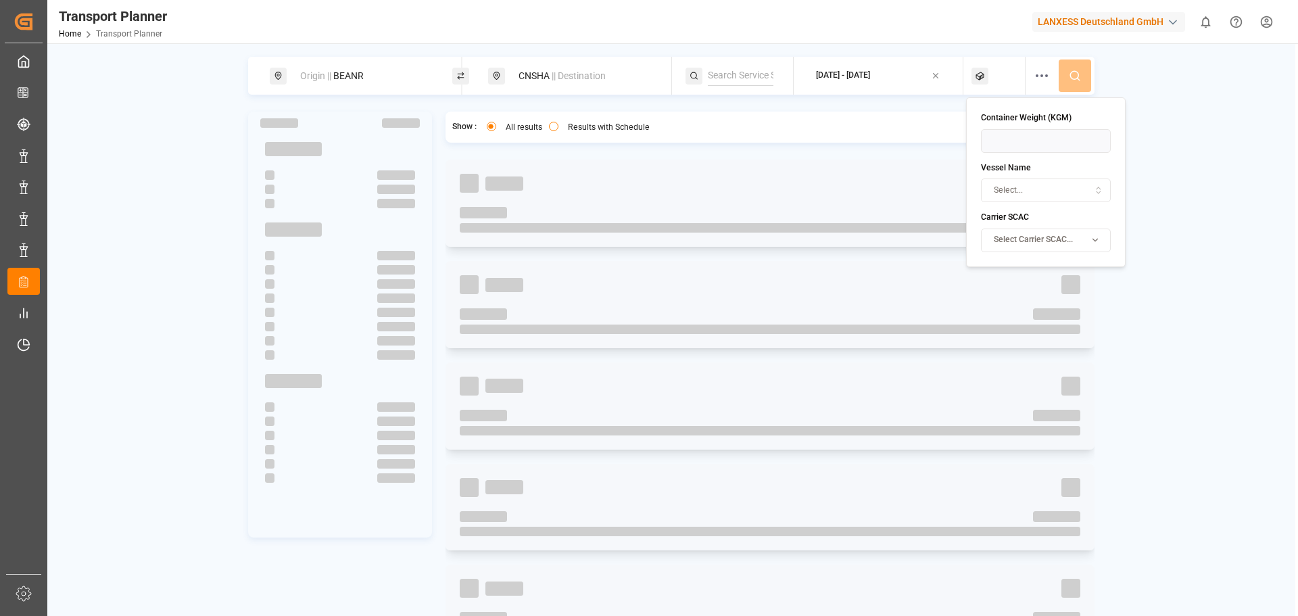
click at [1093, 192] on div "Select..." at bounding box center [1046, 191] width 124 height 12
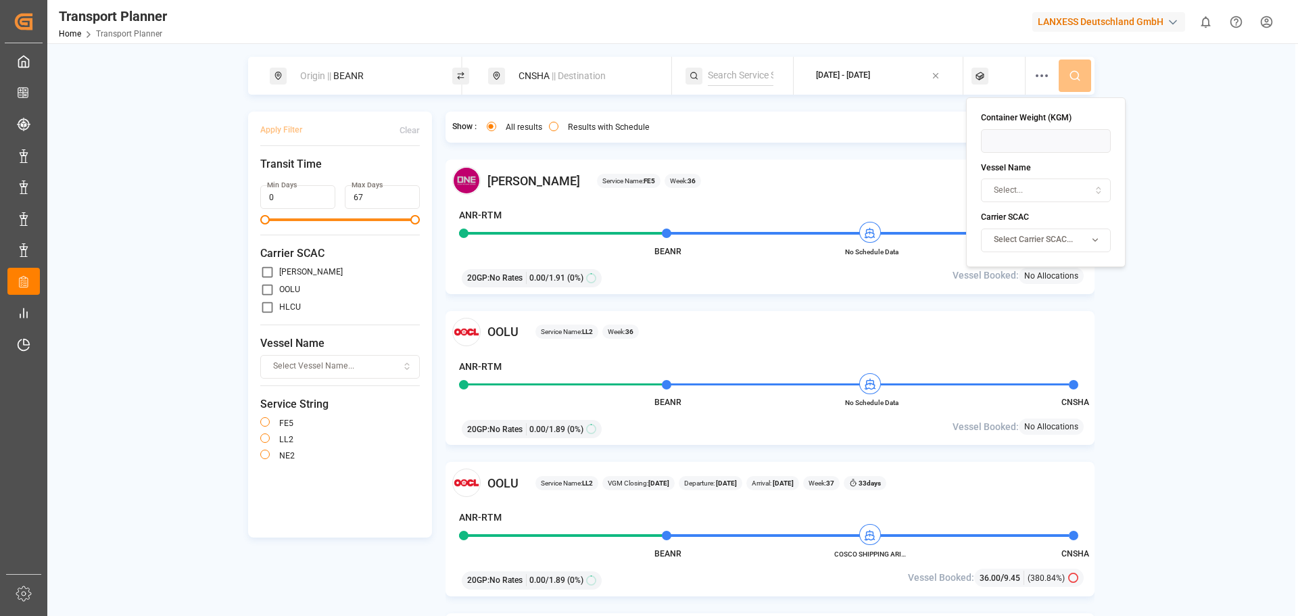
click at [1194, 114] on div "Origin || BEANR CNSHA || Destination 2025-09-07 - 2025-12-23 Apply Filter Clear…" at bounding box center [671, 355] width 1248 height 596
click at [1228, 133] on div "Origin || BEANR CNSHA || Destination 2025-09-07 - 2025-12-23 Apply Filter Clear…" at bounding box center [671, 355] width 1248 height 596
click at [985, 81] on icon at bounding box center [980, 76] width 17 height 17
click at [1037, 141] on div "Select Container Type..." at bounding box center [999, 141] width 133 height 12
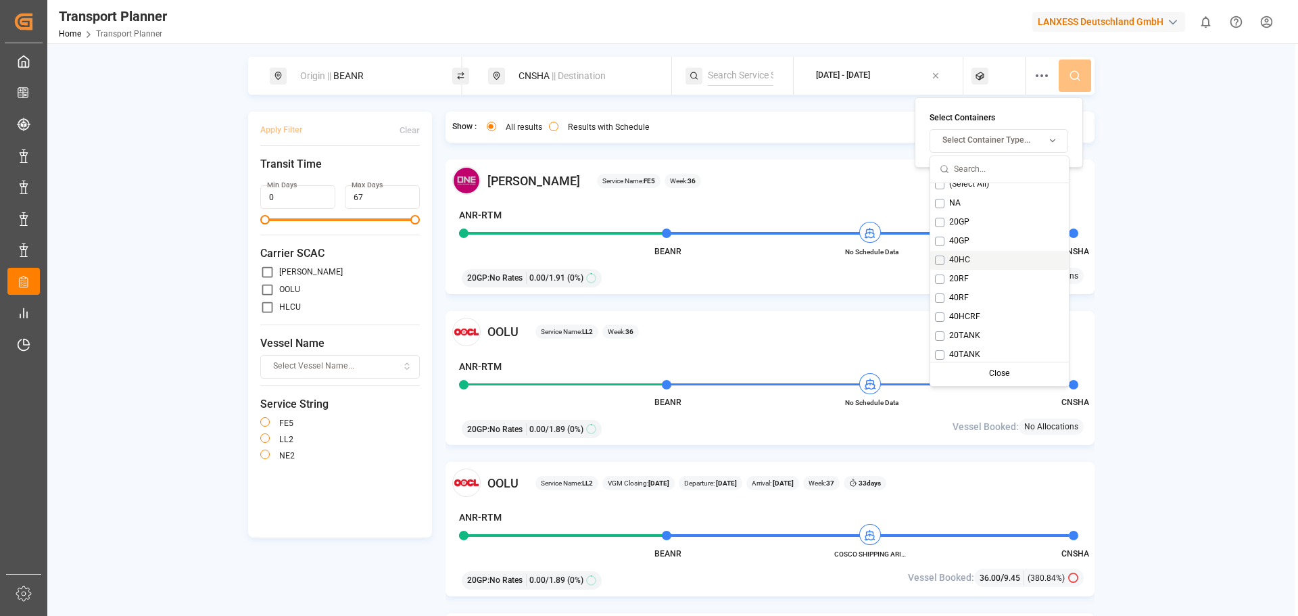
scroll to position [11, 0]
click at [129, 260] on div "Origin || BEANR CNSHA || Destination 2025-09-07 - 2025-12-23 Apply Filter Clear…" at bounding box center [671, 355] width 1248 height 596
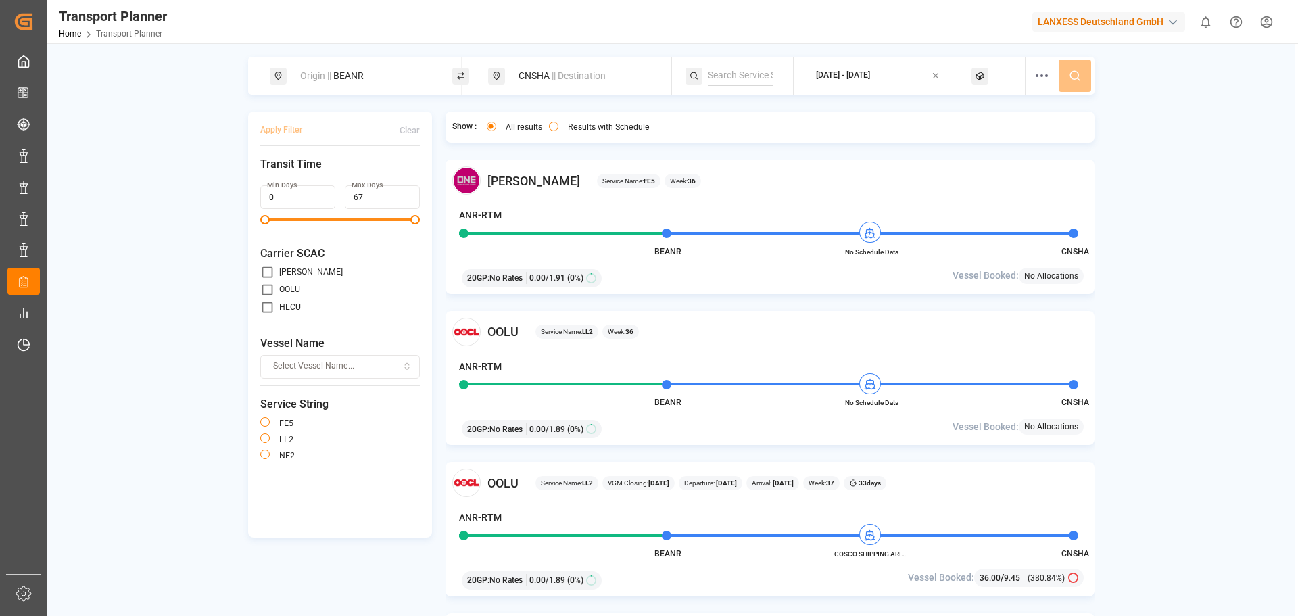
click at [984, 76] on icon at bounding box center [980, 76] width 17 height 17
click at [1208, 117] on div "Origin || BEANR CNSHA || Destination 2025-09-07 - 2025-12-23 Apply Filter Clear…" at bounding box center [671, 355] width 1248 height 596
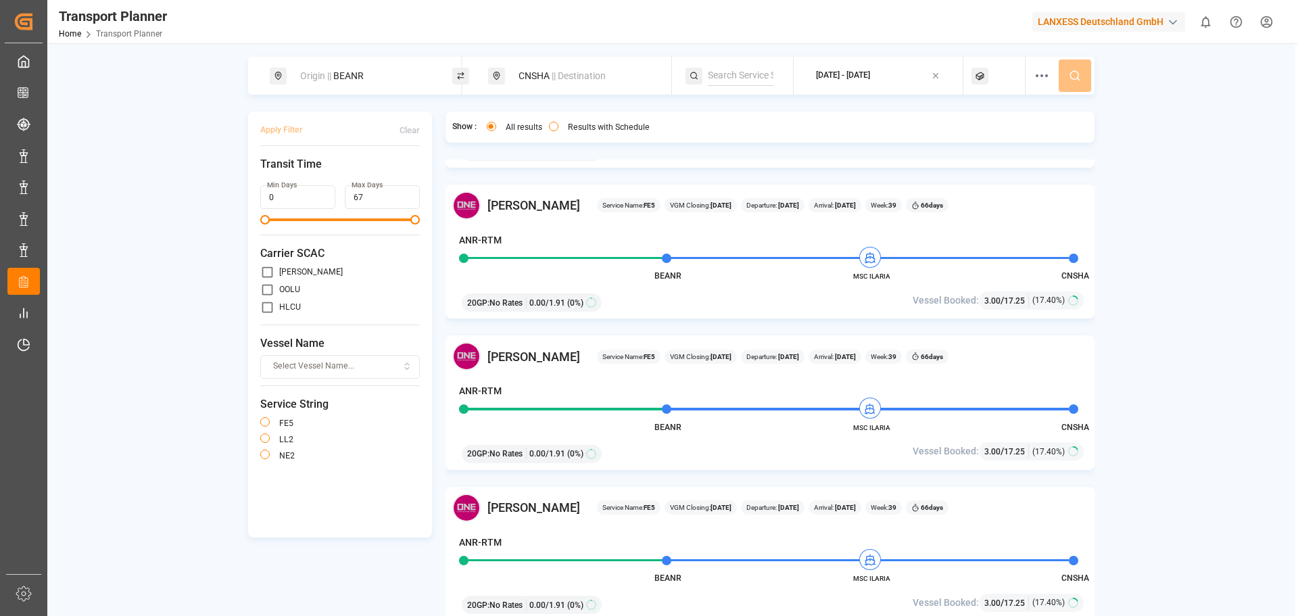
scroll to position [2553, 0]
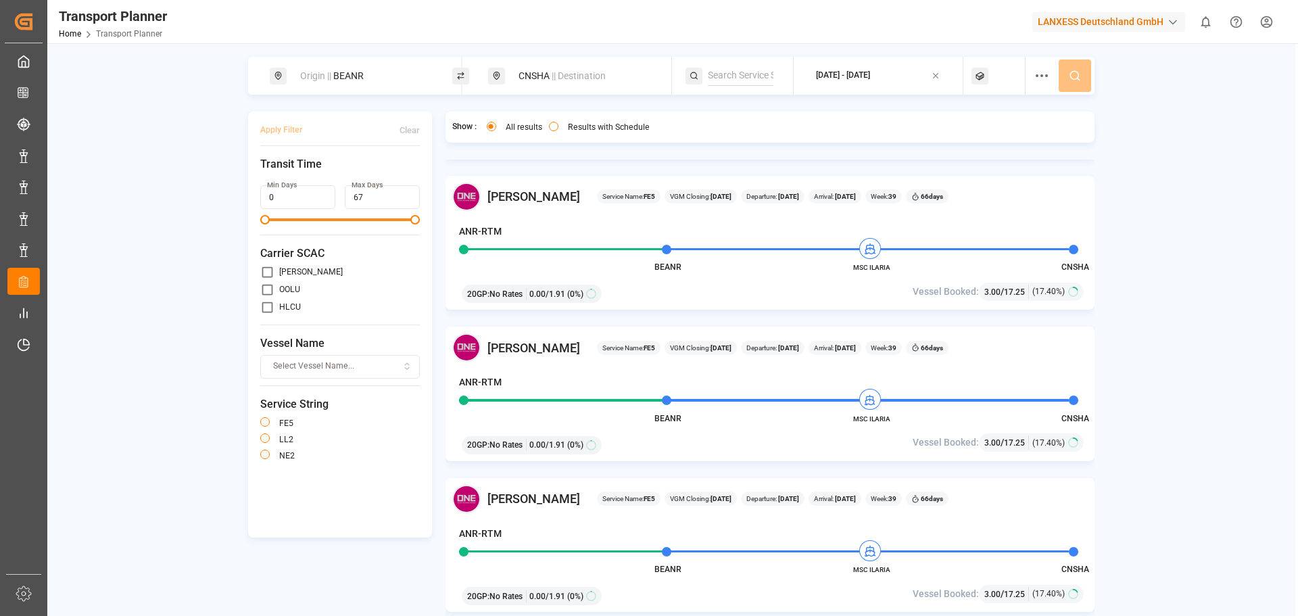
click at [861, 75] on div "2025-09-07 - 2025-12-23" at bounding box center [843, 76] width 54 height 12
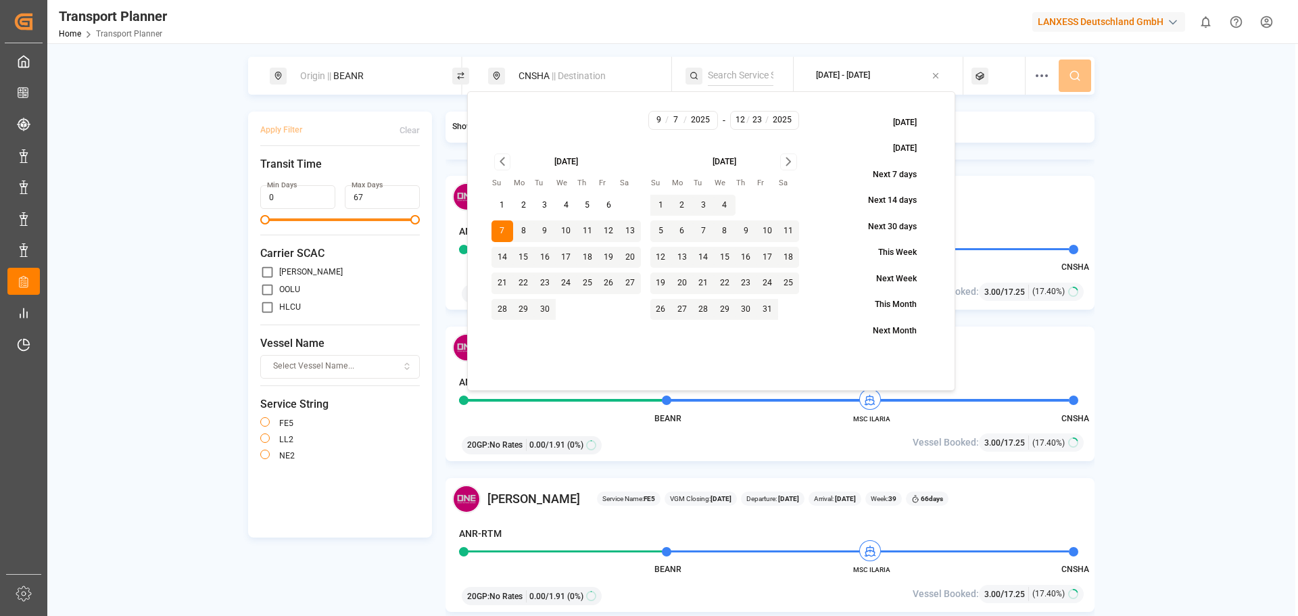
click at [543, 282] on button "23" at bounding box center [545, 283] width 22 height 22
type input "9"
click at [538, 281] on button "23" at bounding box center [545, 283] width 22 height 22
type input "23"
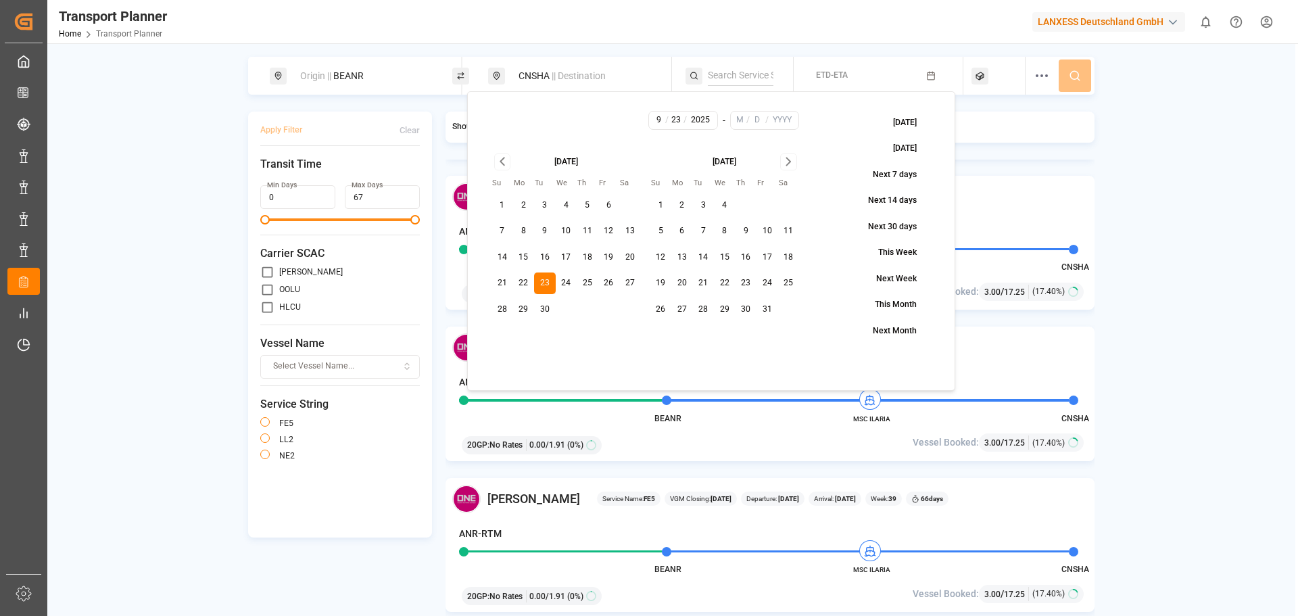
click at [794, 162] on icon "Go to next month" at bounding box center [789, 161] width 16 height 16
click at [792, 162] on icon "Go to next month" at bounding box center [789, 161] width 16 height 16
click at [748, 256] on button "18" at bounding box center [747, 258] width 22 height 22
type input "12"
type input "18"
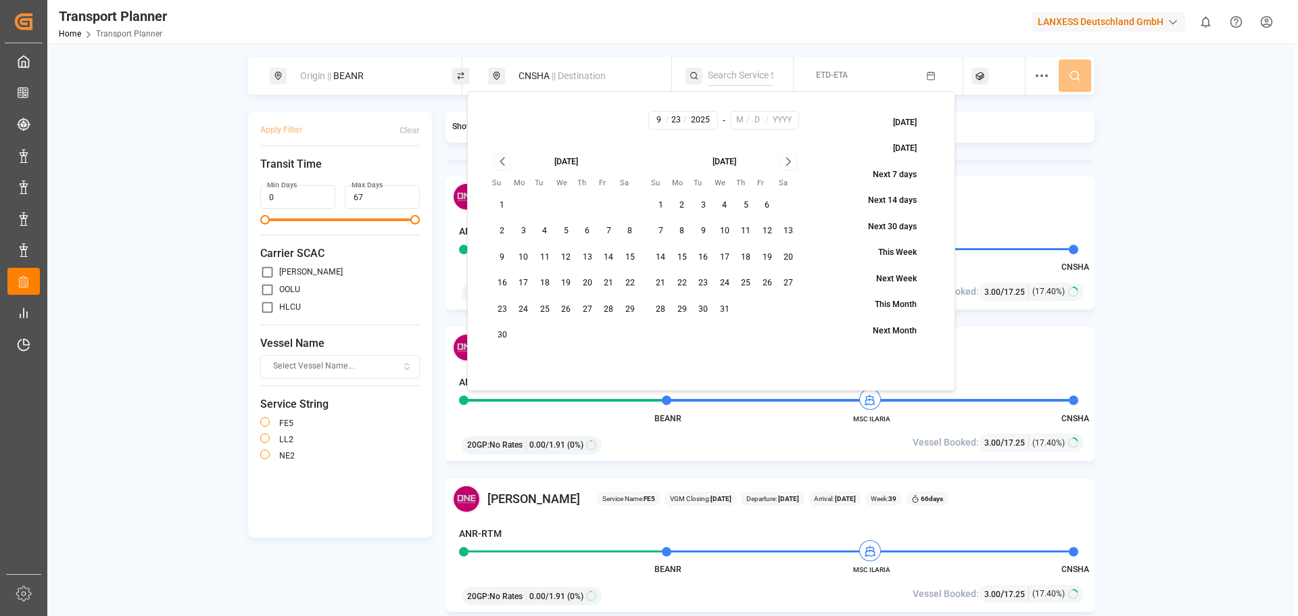
type input "2025"
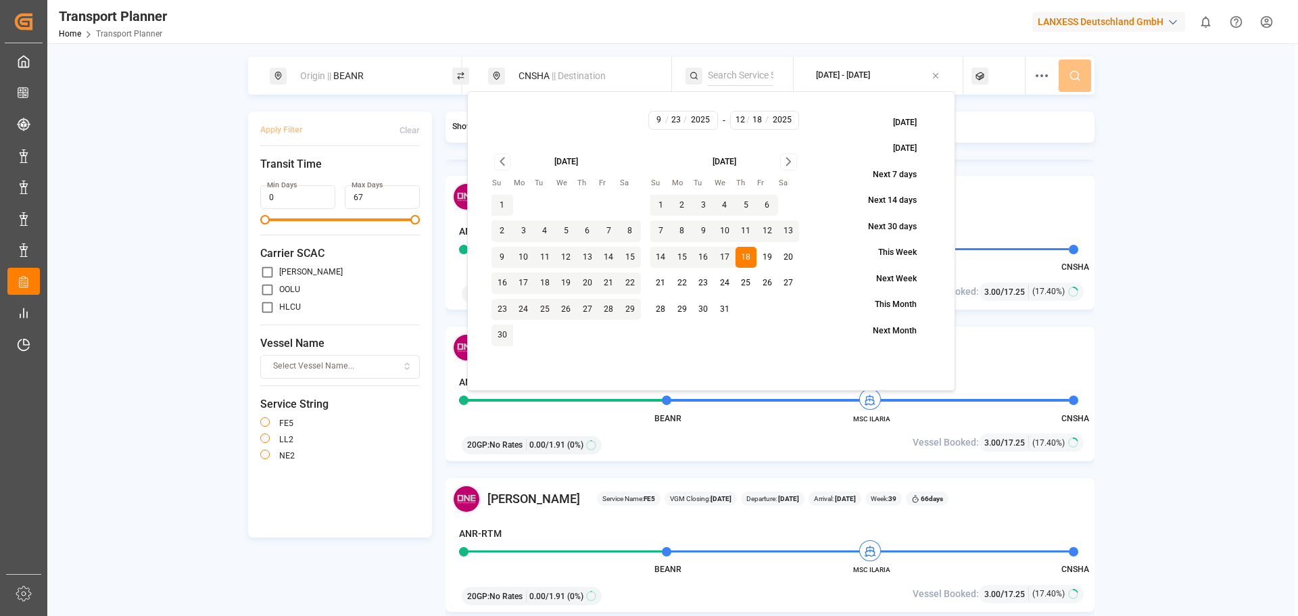
click at [1097, 76] on div "Origin || BEANR CNSHA || Destination 2025-09-23 - 2025-12-18 Apply Filter Clear…" at bounding box center [671, 355] width 1248 height 596
click at [1078, 74] on div "Origin || BEANR CNSHA || Destination 2025-09-23 - 2025-12-18" at bounding box center [671, 76] width 847 height 38
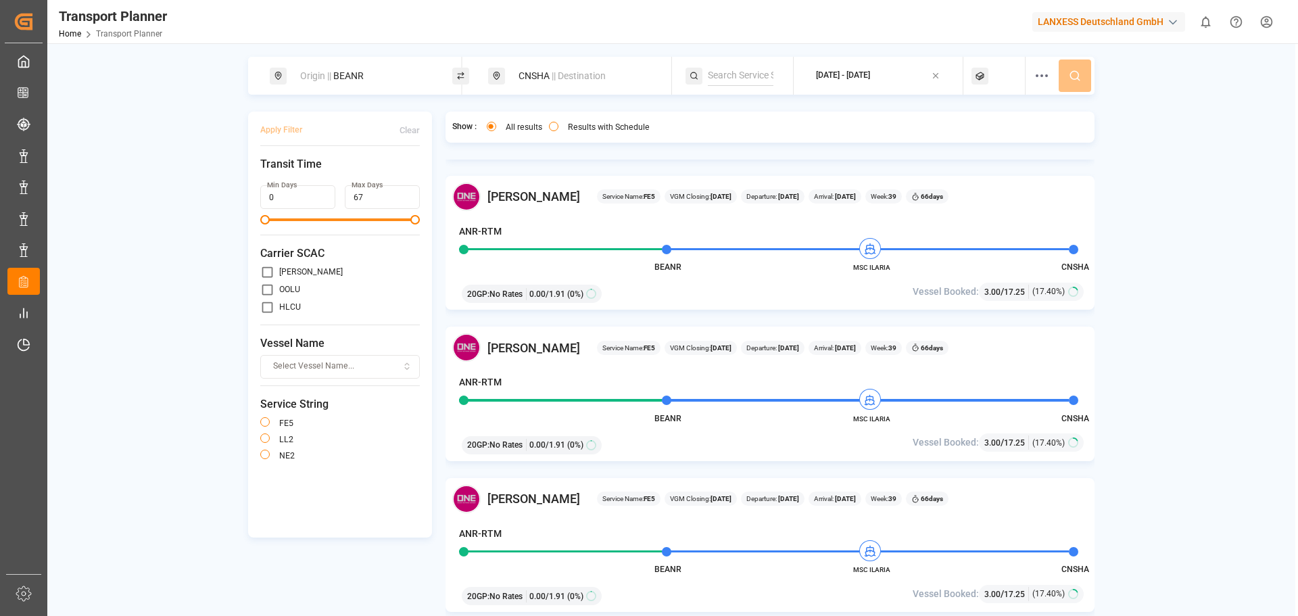
click at [976, 75] on icon at bounding box center [979, 75] width 7 height 7
click at [985, 133] on button "Select Container Type..." at bounding box center [999, 141] width 139 height 24
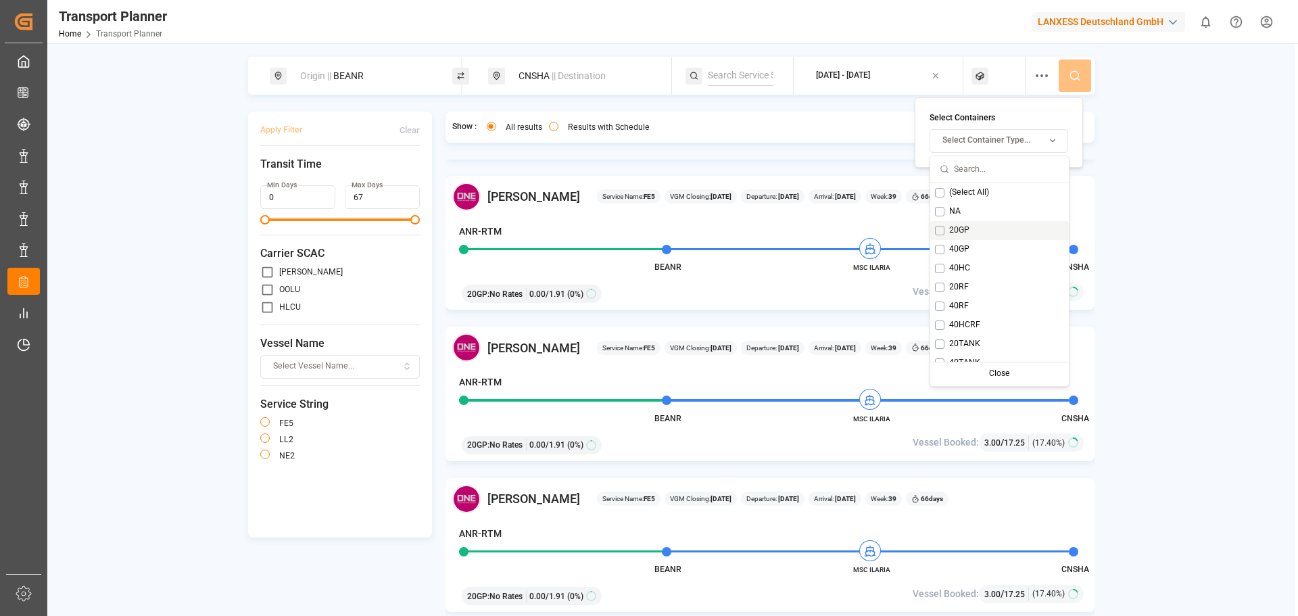
drag, startPoint x: 939, startPoint y: 231, endPoint x: 1009, endPoint y: 181, distance: 85.9
click at [940, 231] on button "Suggestions" at bounding box center [939, 230] width 9 height 9
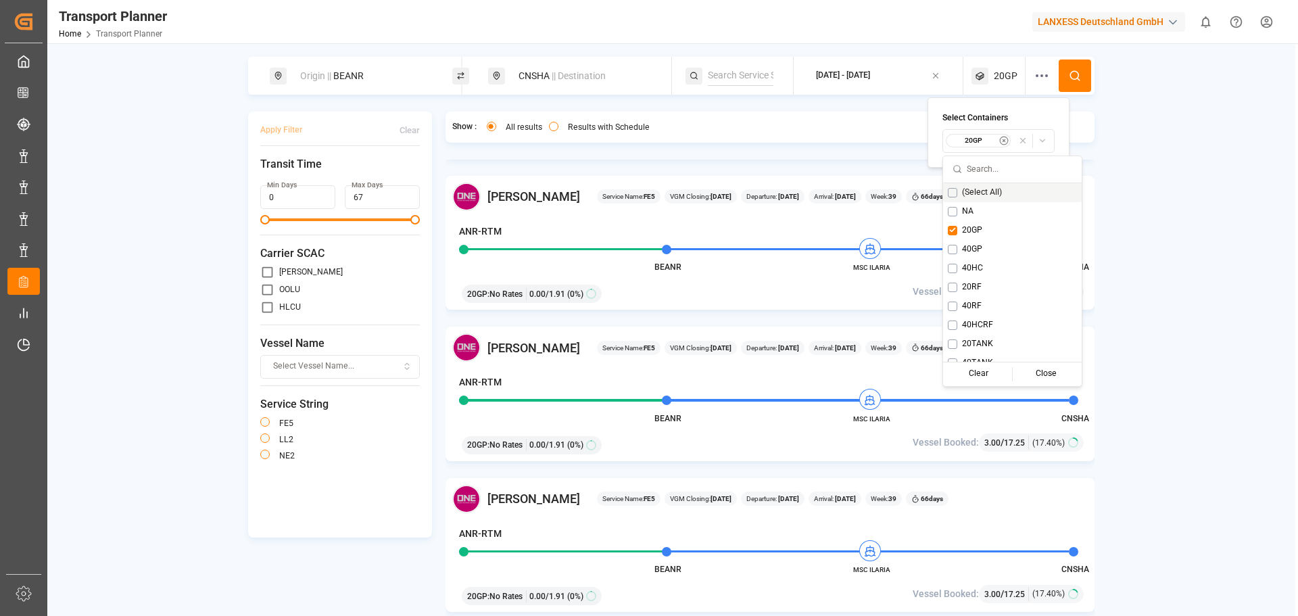
click at [1078, 80] on icon at bounding box center [1075, 76] width 12 height 12
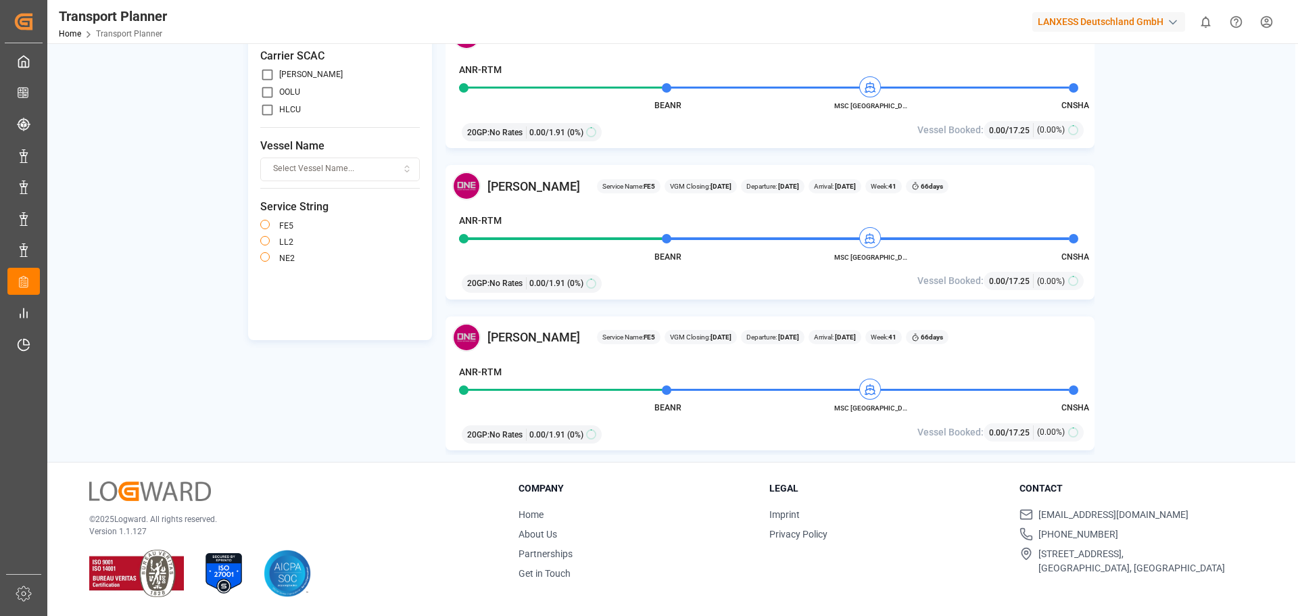
scroll to position [2553, 0]
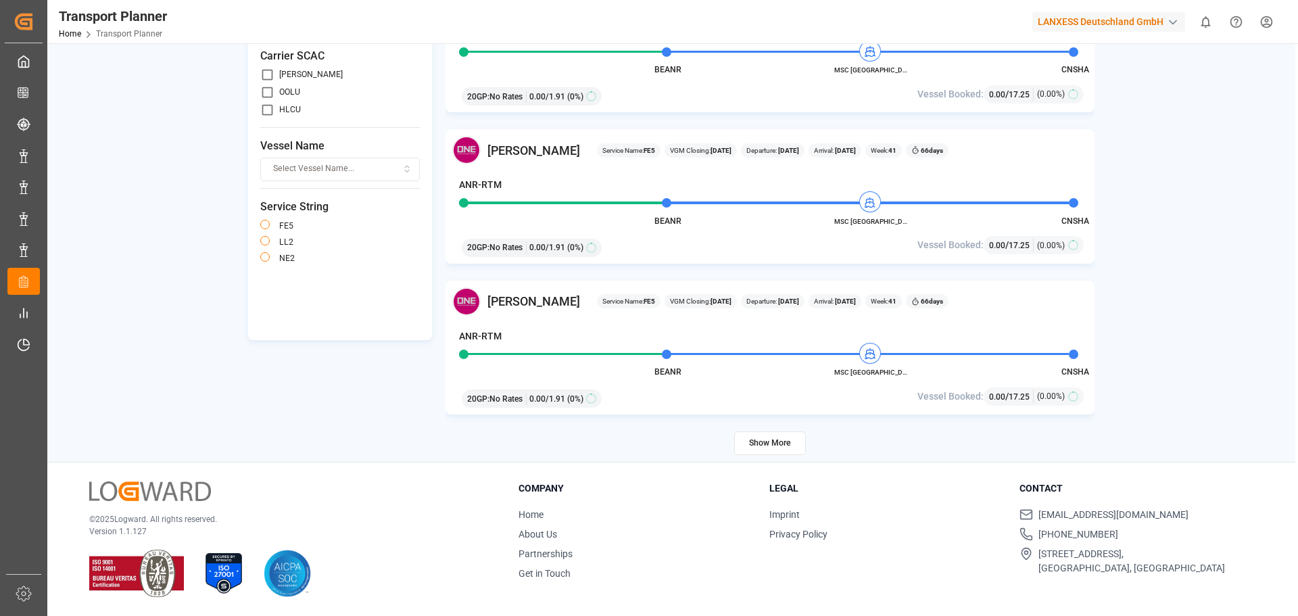
click at [771, 442] on button "Show More" at bounding box center [770, 443] width 72 height 24
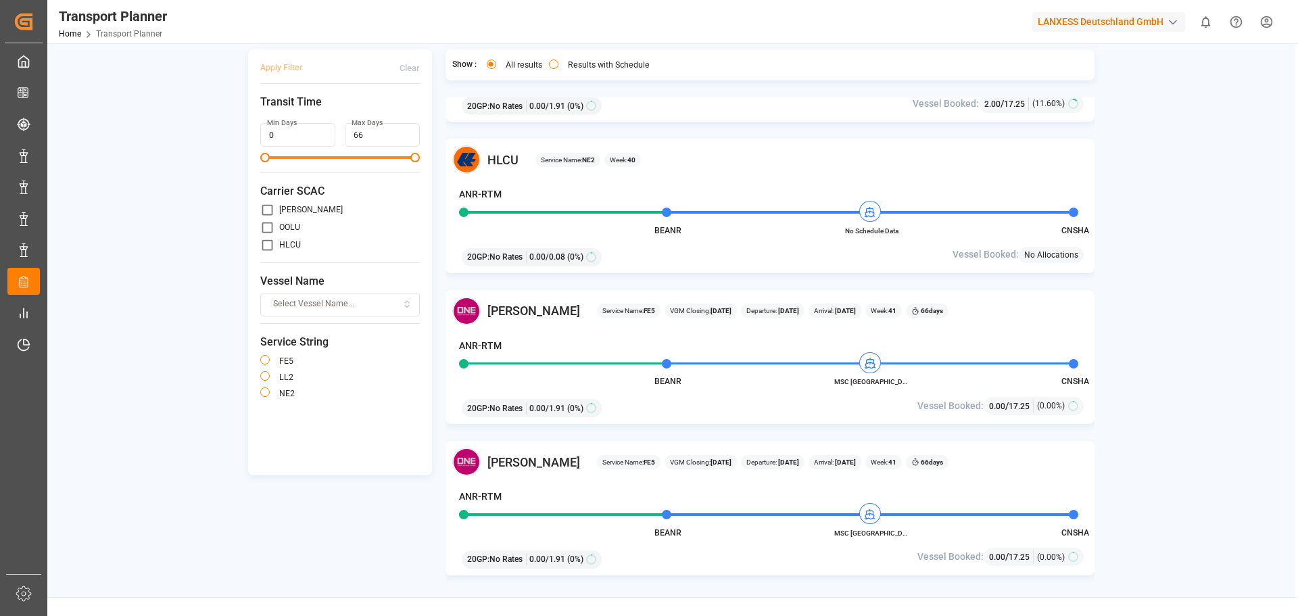
scroll to position [1742, 0]
